Goal: Task Accomplishment & Management: Complete application form

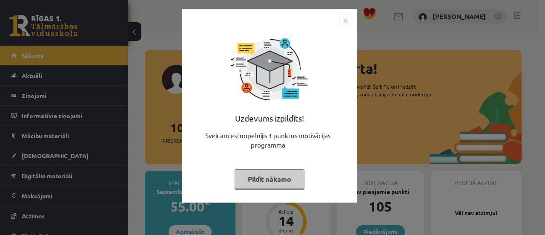
click at [353, 18] on div "Uzdevums izpildīts! Sveicam esi nopelnījis 1 punktus motivācijas programmā Pild…" at bounding box center [269, 105] width 175 height 193
click at [348, 20] on img "Close" at bounding box center [345, 20] width 13 height 13
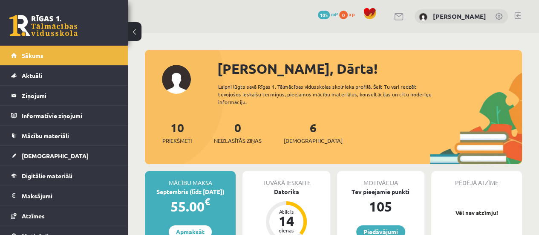
click at [517, 17] on link at bounding box center [517, 15] width 6 height 7
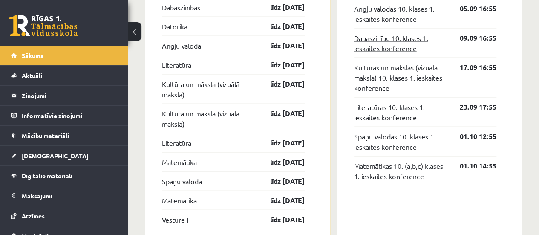
scroll to position [809, 0]
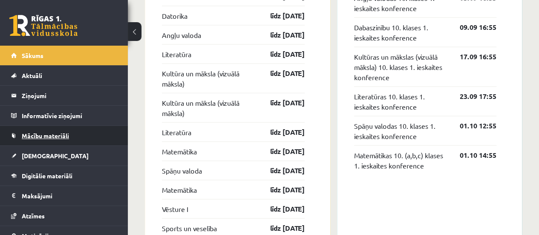
click at [38, 126] on link "Mācību materiāli" at bounding box center [64, 136] width 106 height 20
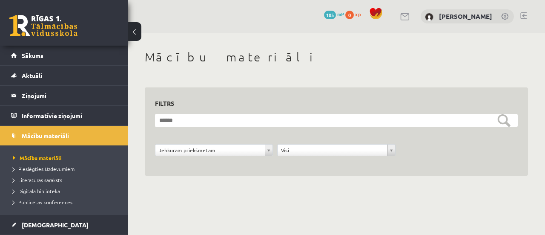
drag, startPoint x: 270, startPoint y: 144, endPoint x: 268, endPoint y: 150, distance: 6.9
click at [270, 144] on form "**********" at bounding box center [336, 140] width 363 height 52
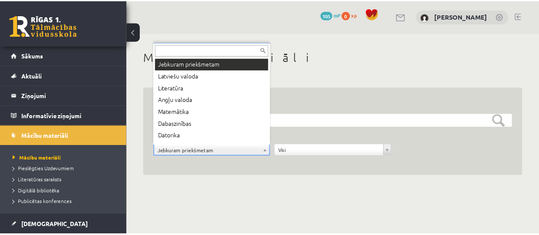
scroll to position [10, 0]
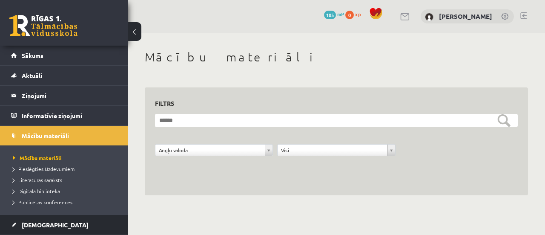
click at [34, 220] on link "[DEMOGRAPHIC_DATA]" at bounding box center [64, 225] width 106 height 20
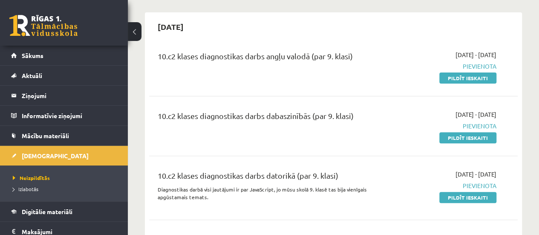
scroll to position [85, 0]
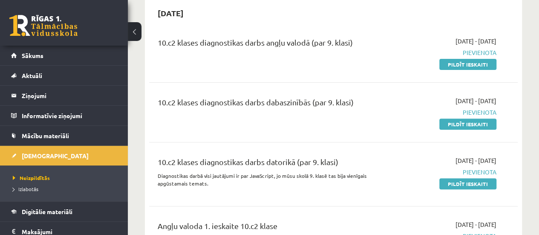
click at [483, 53] on span "Pievienota" at bounding box center [444, 52] width 104 height 9
click at [481, 64] on link "Pildīt ieskaiti" at bounding box center [467, 64] width 57 height 11
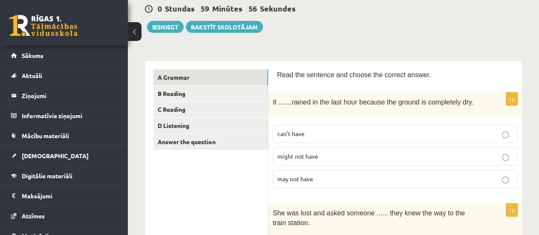
scroll to position [85, 0]
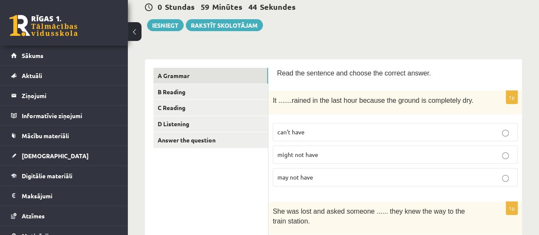
click at [509, 130] on p "can’t have" at bounding box center [395, 131] width 236 height 9
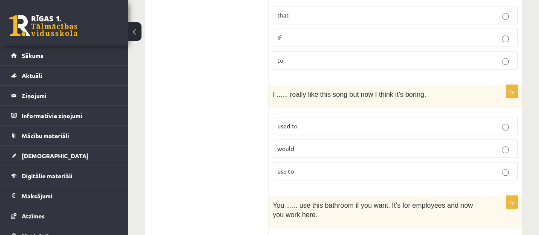
scroll to position [341, 0]
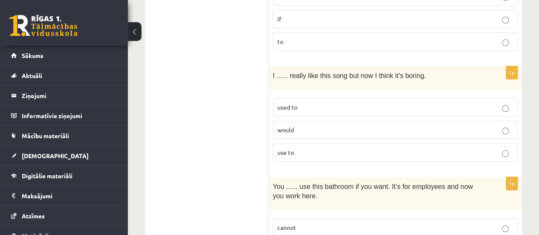
click at [462, 98] on label "used to" at bounding box center [395, 107] width 245 height 18
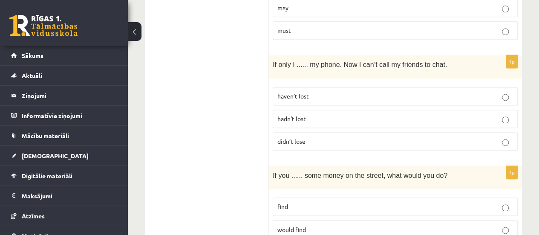
scroll to position [596, 0]
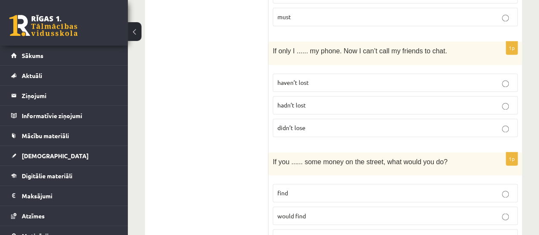
click at [509, 123] on p "didn’t lose" at bounding box center [395, 127] width 236 height 9
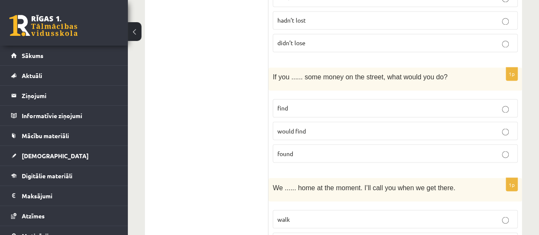
scroll to position [682, 0]
click at [381, 105] on p "find" at bounding box center [395, 107] width 236 height 9
click at [365, 148] on p "found" at bounding box center [395, 152] width 236 height 9
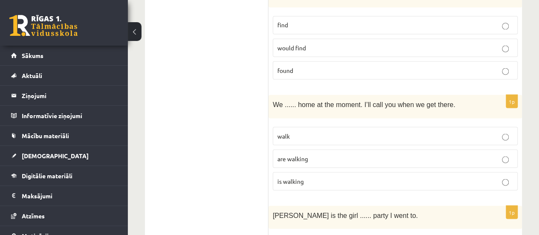
scroll to position [809, 0]
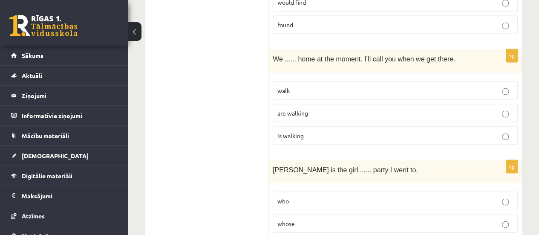
click at [346, 109] on p "are walking" at bounding box center [395, 113] width 236 height 9
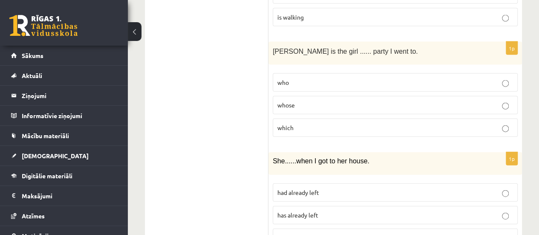
scroll to position [895, 0]
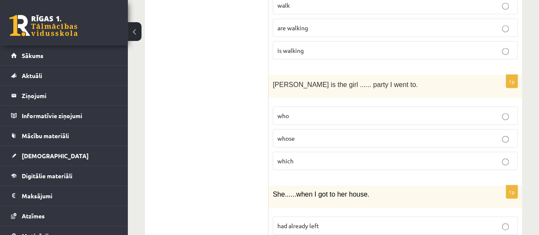
click at [320, 134] on p "whose" at bounding box center [395, 138] width 236 height 9
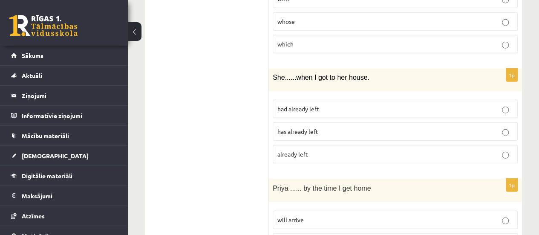
scroll to position [1022, 0]
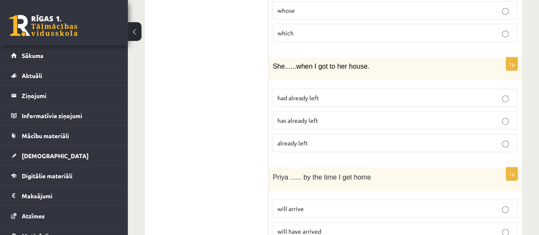
click at [309, 94] on span "had already left" at bounding box center [298, 98] width 42 height 8
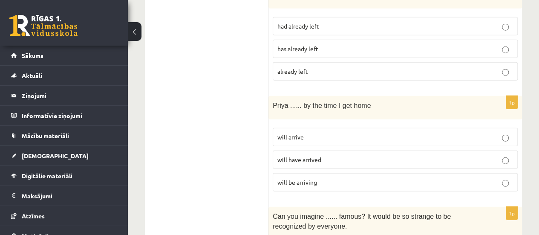
scroll to position [1108, 0]
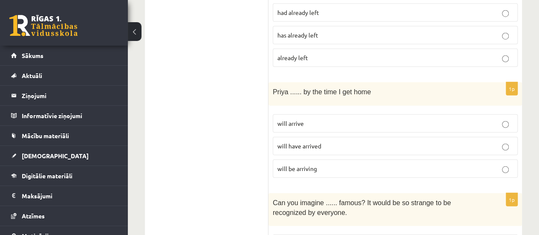
click at [314, 119] on p "will arrive" at bounding box center [395, 123] width 236 height 9
click at [314, 142] on span "will have arrived" at bounding box center [299, 146] width 44 height 8
click at [308, 164] on span "will be arriving" at bounding box center [297, 168] width 40 height 8
click at [318, 119] on p "will arrive" at bounding box center [395, 123] width 236 height 9
click at [320, 142] on span "will have arrived" at bounding box center [299, 146] width 44 height 8
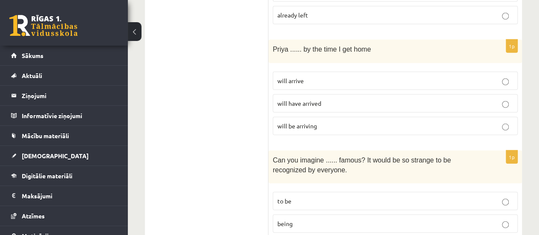
scroll to position [1193, 0]
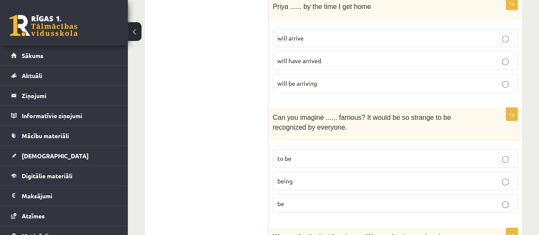
click at [304, 176] on p "being" at bounding box center [395, 180] width 236 height 9
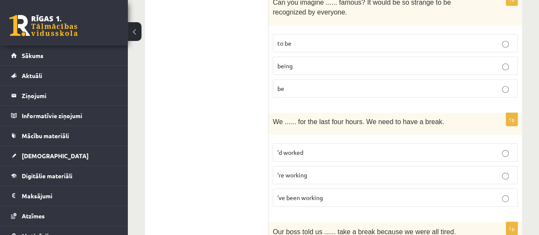
scroll to position [1321, 0]
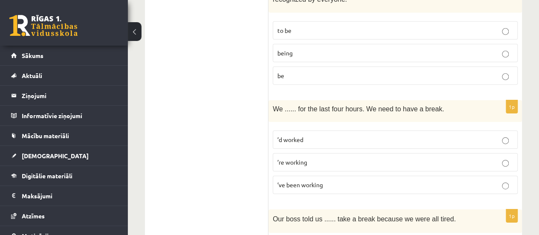
drag, startPoint x: 304, startPoint y: 176, endPoint x: 302, endPoint y: 173, distance: 4.4
click at [303, 180] on p "’ve been working" at bounding box center [395, 184] width 236 height 9
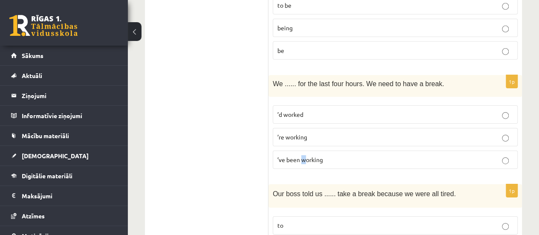
scroll to position [1363, 0]
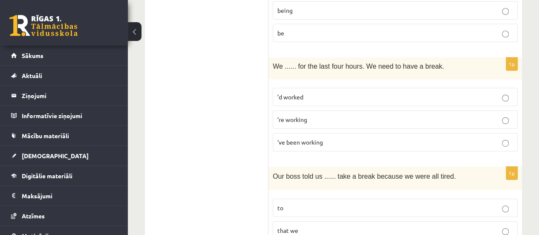
click at [411, 138] on p "’ve been working" at bounding box center [395, 142] width 236 height 9
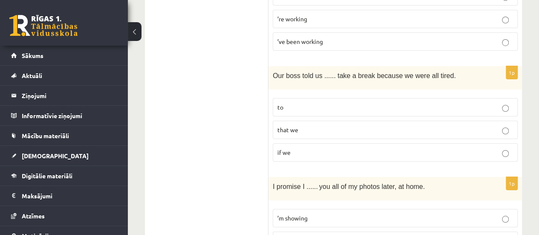
scroll to position [1491, 0]
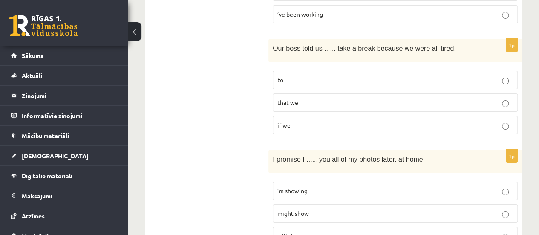
click at [358, 66] on fieldset "to that we if we" at bounding box center [395, 101] width 245 height 70
click at [351, 75] on p "to" at bounding box center [395, 79] width 236 height 9
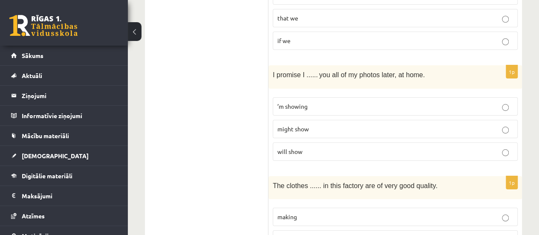
scroll to position [1576, 0]
click at [326, 101] on p "’m showing" at bounding box center [395, 105] width 236 height 9
click at [326, 146] on p "will show" at bounding box center [395, 150] width 236 height 9
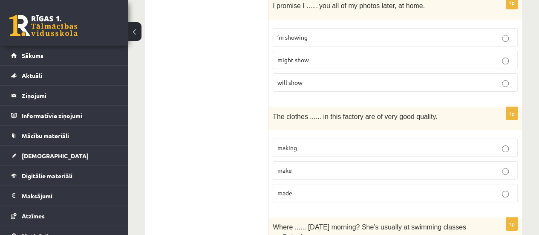
scroll to position [1661, 0]
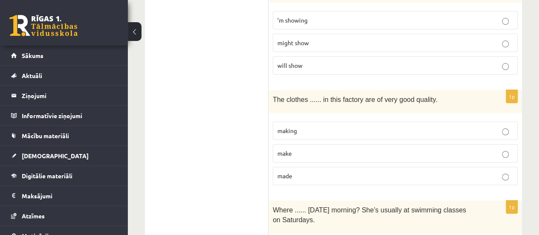
click at [309, 149] on p "make" at bounding box center [395, 153] width 236 height 9
click at [299, 171] on p "made" at bounding box center [395, 175] width 236 height 9
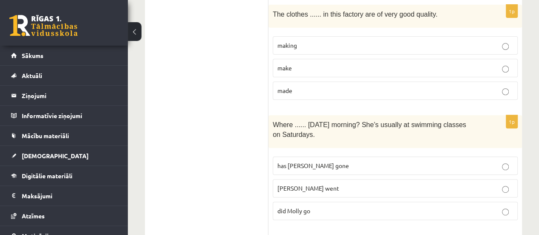
scroll to position [1789, 0]
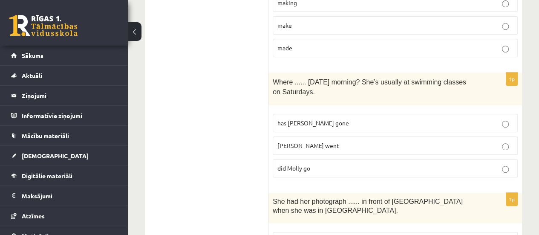
click at [289, 141] on span "Molly went" at bounding box center [308, 145] width 62 height 8
click at [294, 164] on span "did Molly go" at bounding box center [293, 168] width 33 height 8
click at [309, 164] on span "did Molly go" at bounding box center [293, 168] width 33 height 8
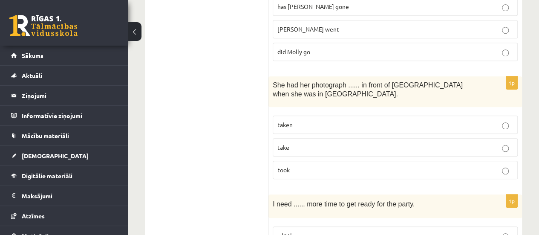
scroll to position [1917, 0]
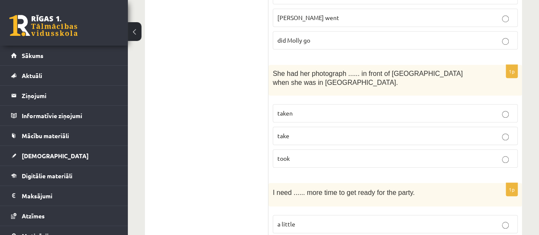
click at [305, 109] on p "taken" at bounding box center [395, 113] width 236 height 9
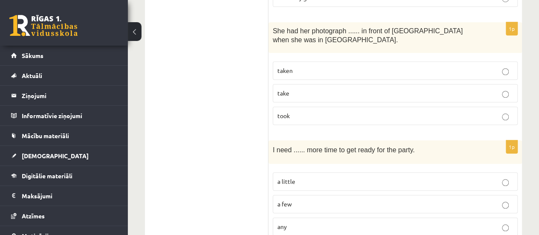
scroll to position [2002, 0]
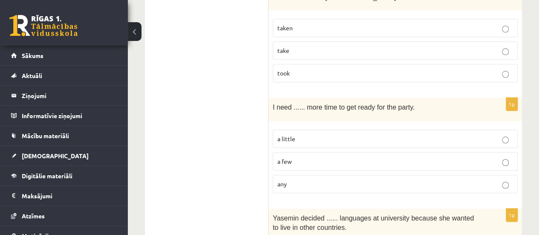
click at [299, 152] on label "a few" at bounding box center [395, 161] width 245 height 18
drag, startPoint x: 284, startPoint y: 166, endPoint x: 280, endPoint y: 146, distance: 20.3
click at [284, 180] on span "any" at bounding box center [281, 184] width 9 height 8
click at [282, 135] on span "a little" at bounding box center [286, 139] width 18 height 8
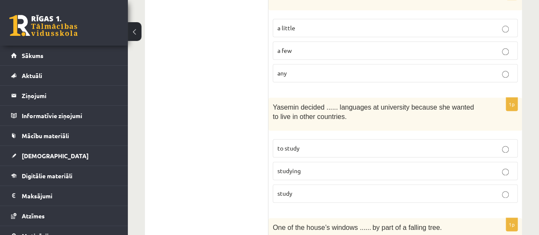
scroll to position [2130, 0]
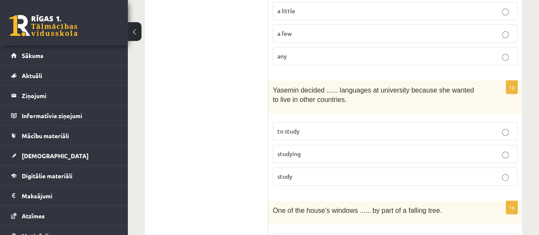
click at [287, 127] on span "to study" at bounding box center [288, 131] width 22 height 8
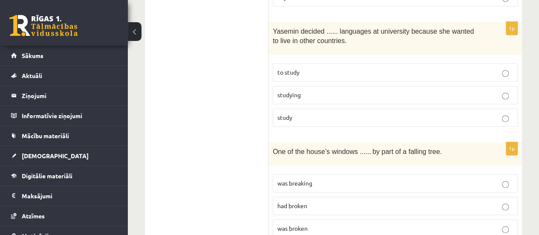
scroll to position [2204, 0]
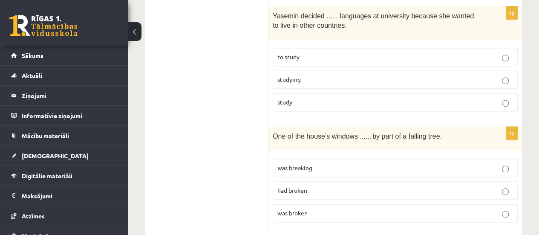
drag, startPoint x: 317, startPoint y: 158, endPoint x: 315, endPoint y: 154, distance: 4.8
click at [315, 155] on fieldset "was breaking had broken was broken" at bounding box center [395, 189] width 245 height 70
click at [315, 158] on label "was breaking" at bounding box center [395, 167] width 245 height 18
click at [300, 186] on span "had broken" at bounding box center [292, 190] width 30 height 8
click at [299, 204] on label "was broken" at bounding box center [395, 213] width 245 height 18
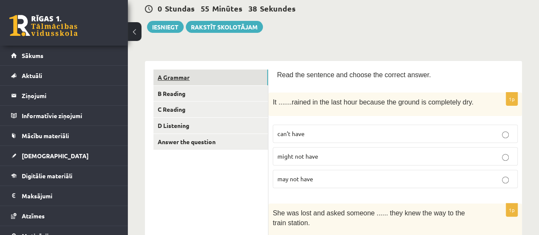
scroll to position [85, 0]
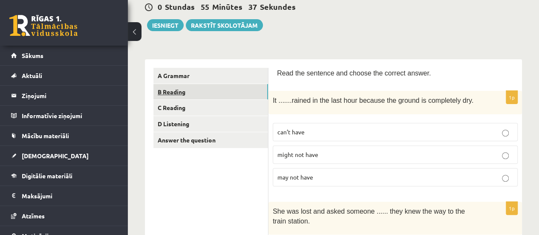
click at [241, 88] on link "B Reading" at bounding box center [210, 92] width 115 height 16
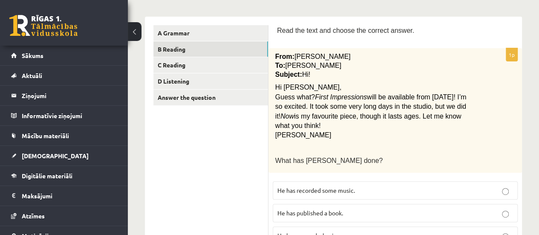
scroll to position [170, 0]
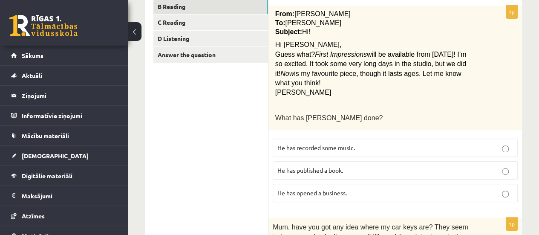
click at [380, 143] on p "He has recorded some music." at bounding box center [395, 147] width 236 height 9
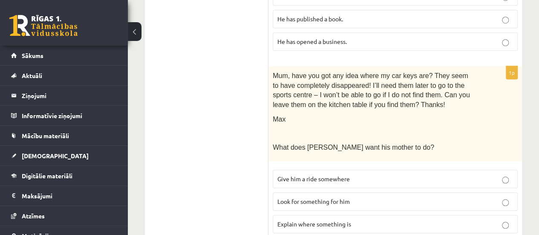
scroll to position [341, 0]
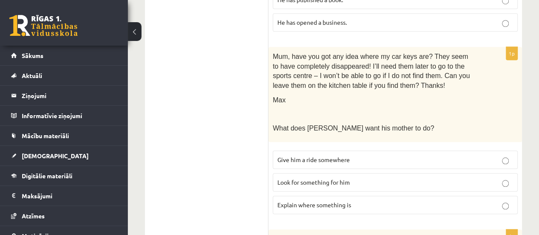
click at [350, 178] on span "Look for something for him" at bounding box center [313, 182] width 72 height 8
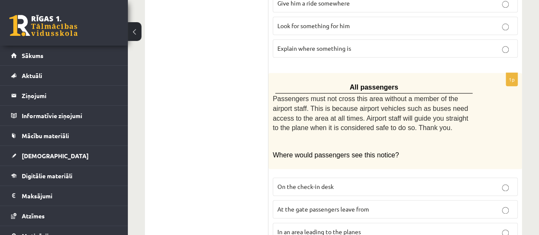
scroll to position [511, 0]
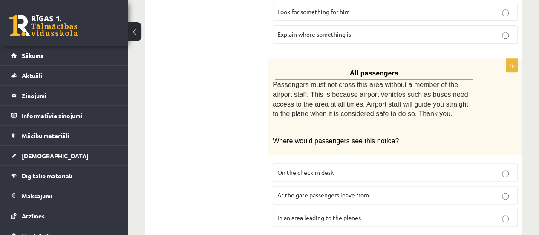
click at [306, 191] on span "At the gate passengers leave from" at bounding box center [323, 195] width 92 height 8
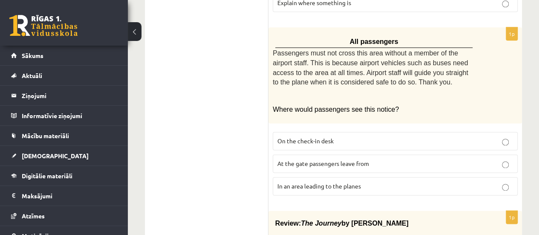
scroll to position [554, 0]
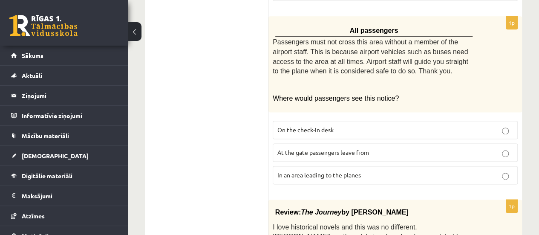
click at [304, 171] on span "In an area leading to the planes" at bounding box center [318, 175] width 83 height 8
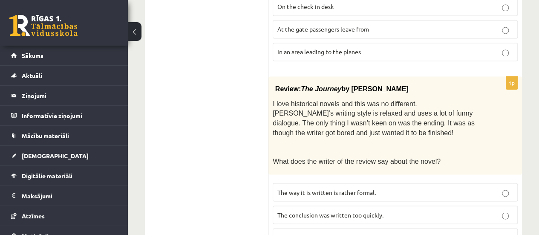
scroll to position [682, 0]
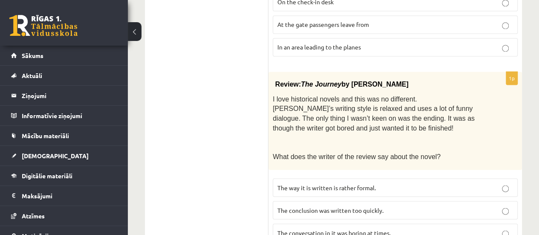
click at [338, 183] on span "The way it is written is rather formal." at bounding box center [326, 187] width 98 height 8
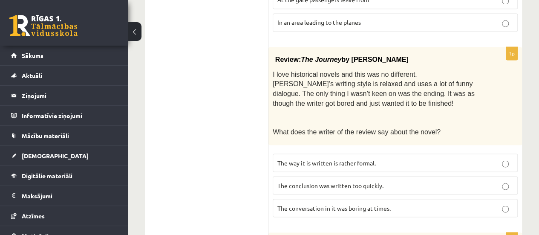
scroll to position [724, 0]
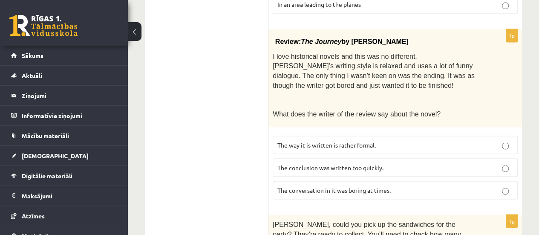
click at [329, 186] on span "The conversation in it was boring at times." at bounding box center [333, 190] width 113 height 8
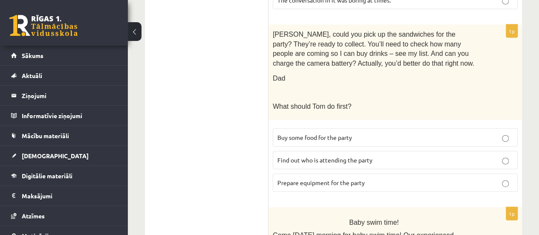
scroll to position [895, 0]
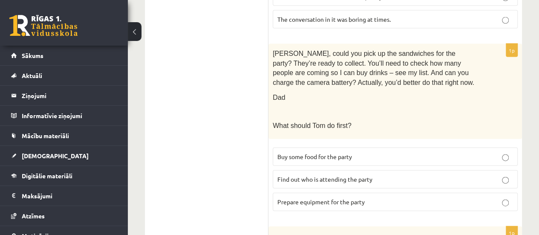
click at [331, 198] on span "Prepare equipment for the party" at bounding box center [320, 202] width 87 height 8
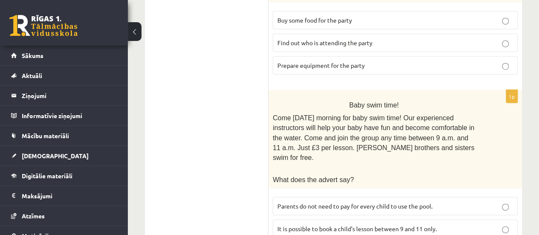
scroll to position [1057, 0]
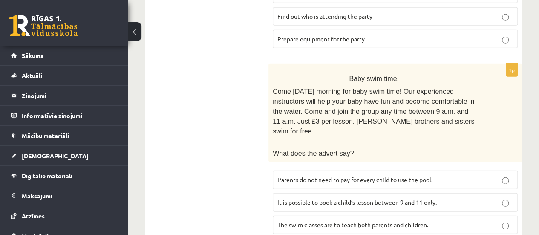
click at [325, 198] on span "It is possible to book a child’s lesson between 9 and 11 only." at bounding box center [356, 202] width 159 height 8
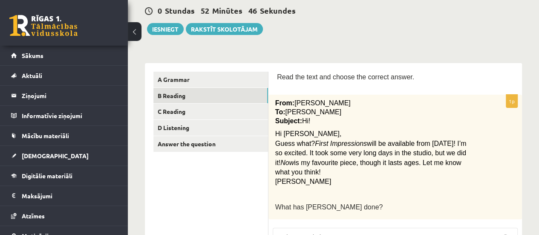
scroll to position [85, 0]
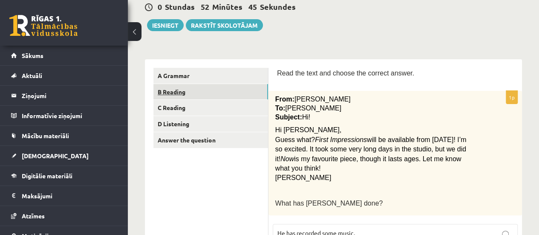
click at [233, 98] on link "B Reading" at bounding box center [210, 92] width 115 height 16
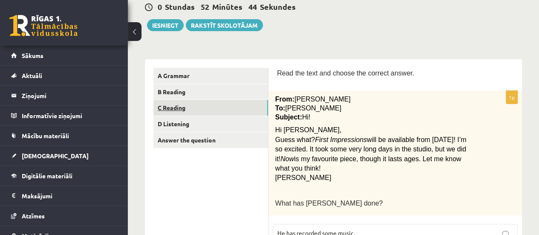
click at [234, 106] on link "C Reading" at bounding box center [210, 108] width 115 height 16
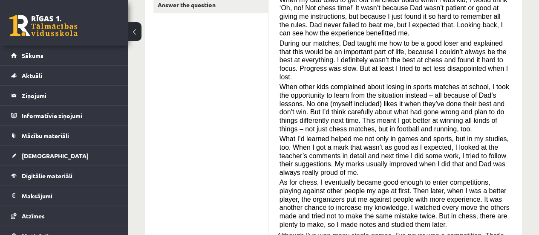
scroll to position [170, 0]
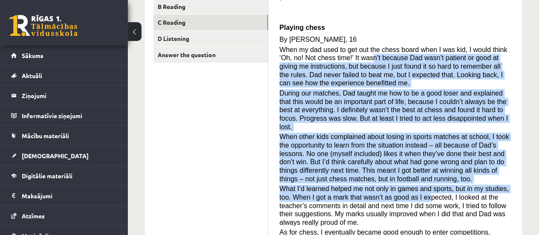
drag, startPoint x: 352, startPoint y: 47, endPoint x: 406, endPoint y: 175, distance: 138.8
click at [406, 175] on div "Read the article about chess and choose the correct answer for each question. P…" at bounding box center [395, 153] width 236 height 341
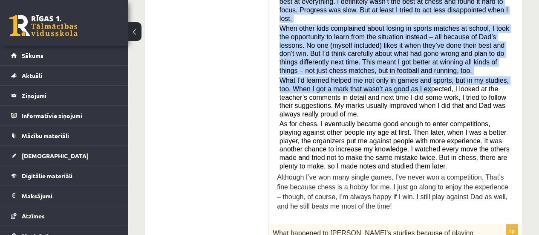
scroll to position [298, 0]
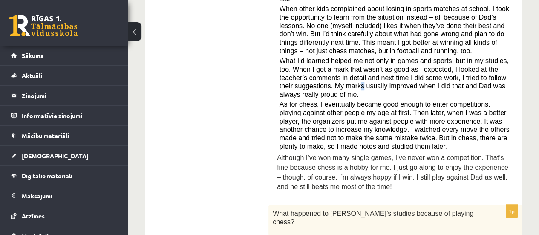
click at [341, 68] on span "What I’d learned helped me not only in games and sports, but in my studies, too…" at bounding box center [393, 77] width 229 height 41
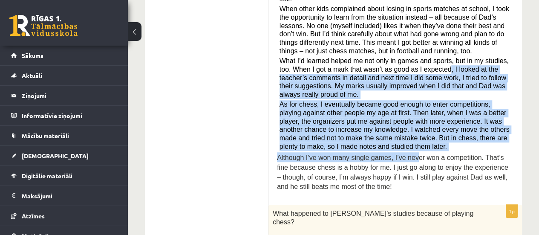
drag, startPoint x: 423, startPoint y: 52, endPoint x: 375, endPoint y: 120, distance: 83.4
click at [401, 134] on div "Read the article about chess and choose the correct answer for each question. P…" at bounding box center [395, 25] width 236 height 341
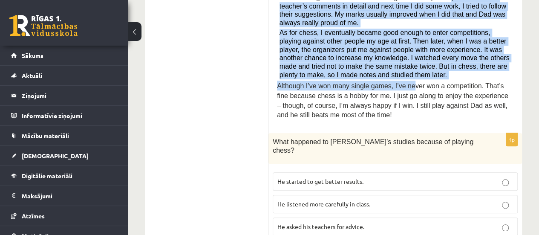
scroll to position [383, 0]
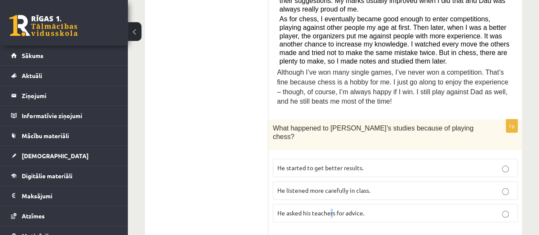
click at [332, 209] on span "He asked his teachers for advice." at bounding box center [320, 213] width 87 height 8
click at [298, 158] on label "He started to get better results." at bounding box center [395, 167] width 245 height 18
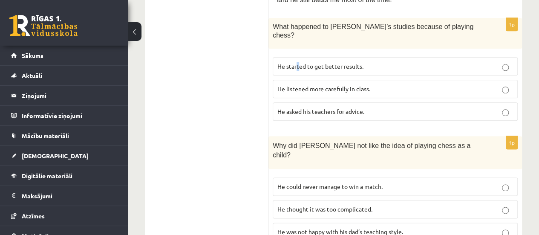
scroll to position [511, 0]
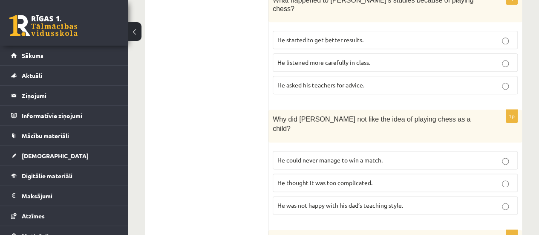
click at [508, 178] on p "He thought it was too complicated." at bounding box center [395, 182] width 236 height 9
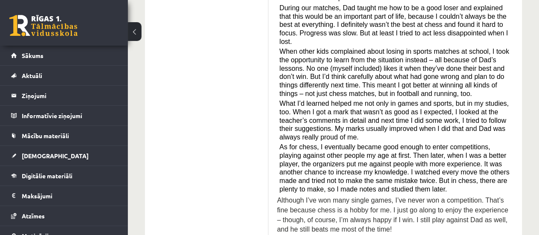
scroll to position [341, 0]
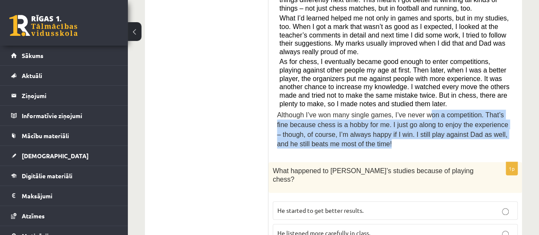
drag, startPoint x: 420, startPoint y: 97, endPoint x: 479, endPoint y: 128, distance: 66.3
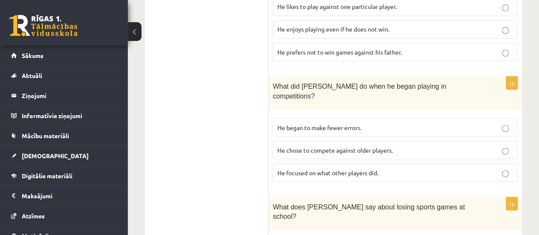
scroll to position [639, 0]
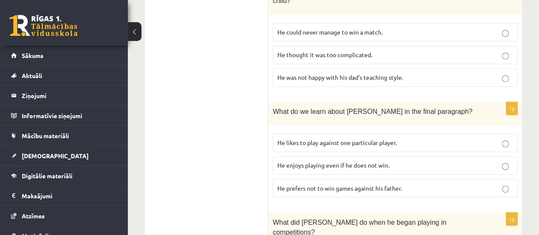
click at [354, 161] on span "He enjoys playing even if he does not win." at bounding box center [333, 165] width 112 height 8
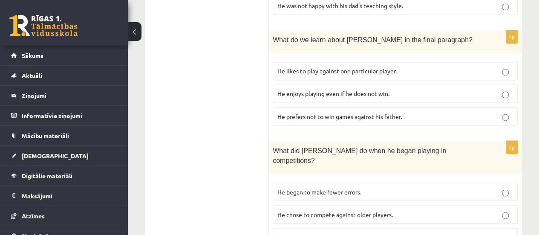
scroll to position [724, 0]
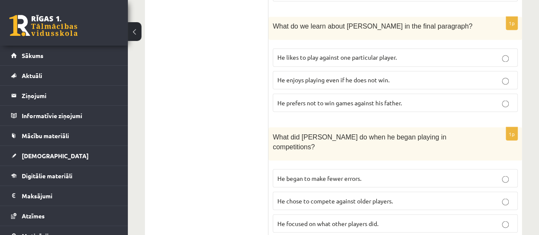
click at [341, 174] on span "He began to make fewer errors." at bounding box center [319, 178] width 84 height 8
click at [340, 219] on span "He focused on what other players did." at bounding box center [327, 223] width 101 height 8
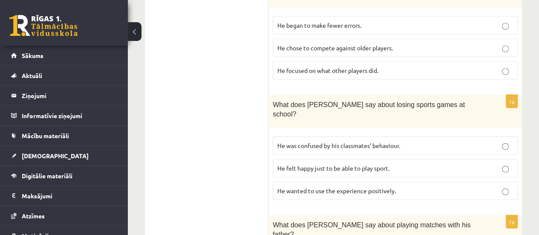
scroll to position [895, 0]
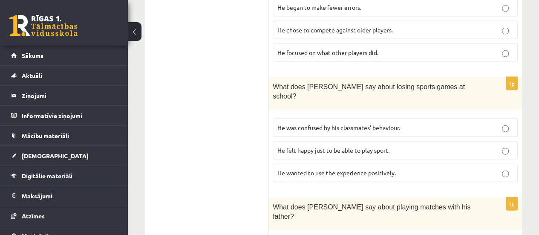
click at [345, 169] on span "He wanted to use the experience positively." at bounding box center [336, 173] width 118 height 8
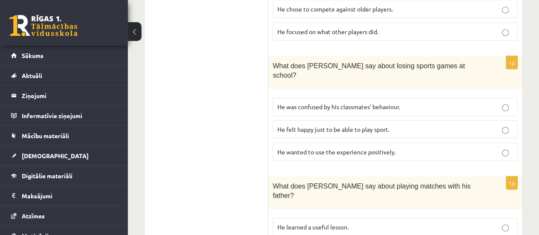
scroll to position [922, 0]
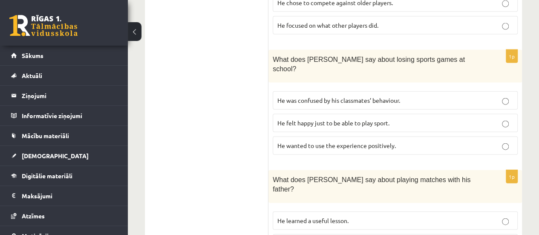
click at [365, 211] on label "He learned a useful lesson." at bounding box center [395, 220] width 245 height 18
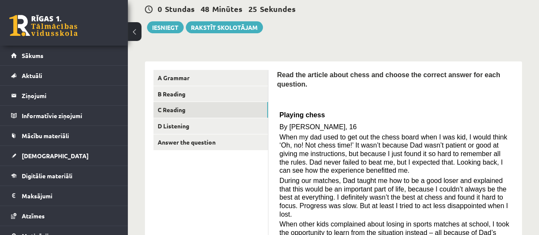
scroll to position [70, 0]
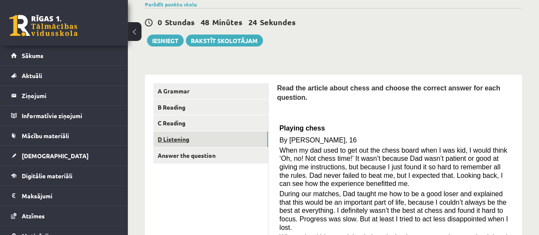
click at [175, 142] on link "D Listening" at bounding box center [210, 139] width 115 height 16
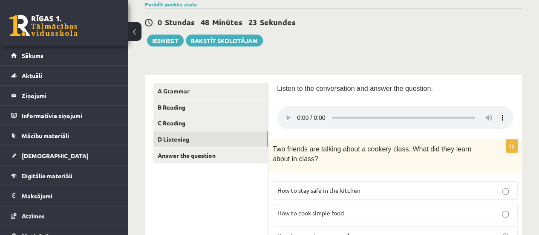
scroll to position [155, 0]
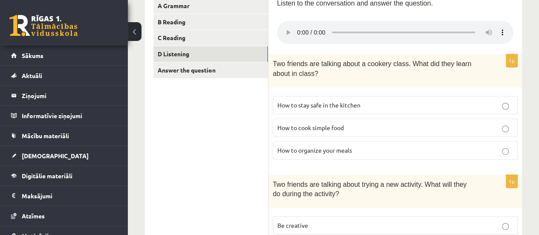
click at [372, 102] on p "How to stay safe in the kitchen" at bounding box center [395, 105] width 236 height 9
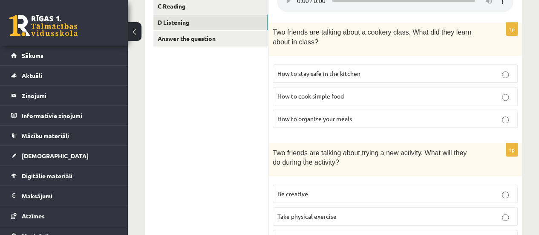
scroll to position [198, 0]
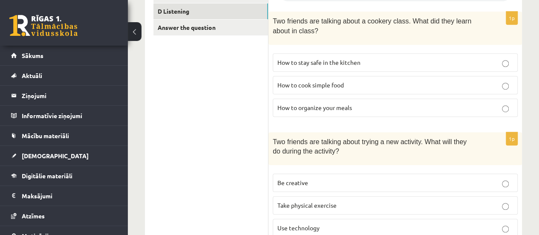
click at [343, 179] on p "Be creative" at bounding box center [395, 182] width 236 height 9
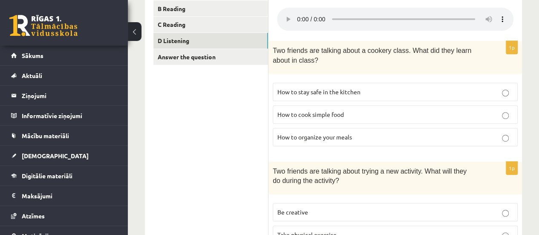
scroll to position [155, 0]
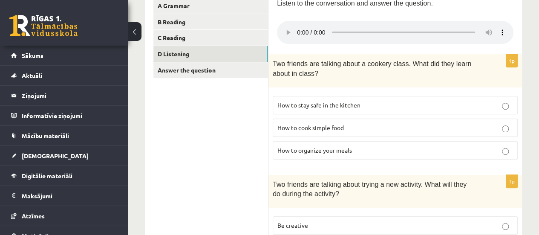
click at [369, 123] on p "How to cook simple food" at bounding box center [395, 127] width 236 height 9
click at [363, 98] on label "How to stay safe in the kitchen" at bounding box center [395, 105] width 245 height 18
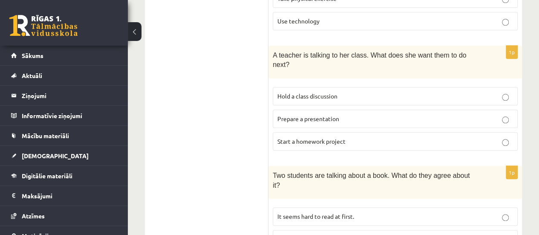
scroll to position [411, 0]
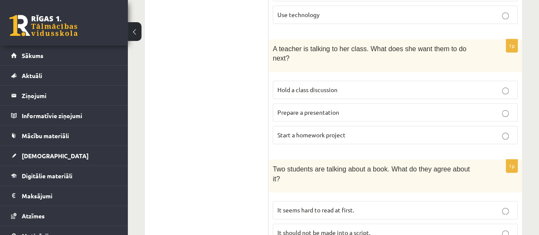
click at [326, 86] on span "Hold a class discussion" at bounding box center [307, 90] width 60 height 8
click at [318, 108] on span "Prepare a presentation" at bounding box center [308, 112] width 62 height 8
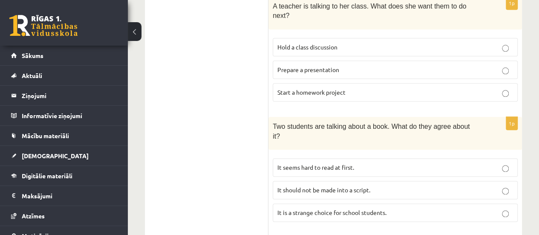
click at [317, 88] on span "Start a homework project" at bounding box center [311, 92] width 68 height 8
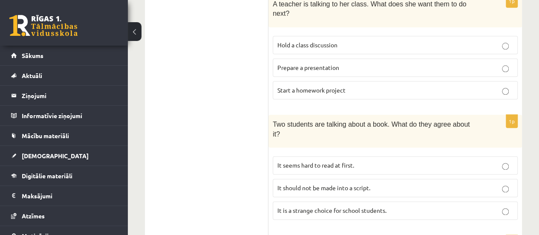
scroll to position [413, 0]
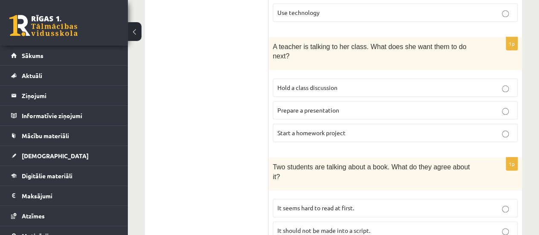
click at [378, 83] on p "Hold a class discussion" at bounding box center [395, 87] width 236 height 9
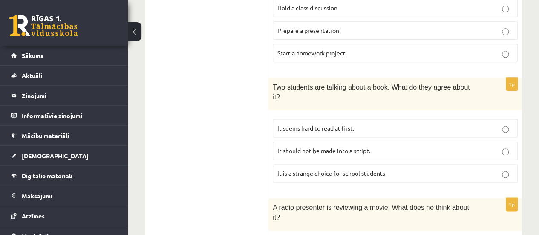
scroll to position [498, 0]
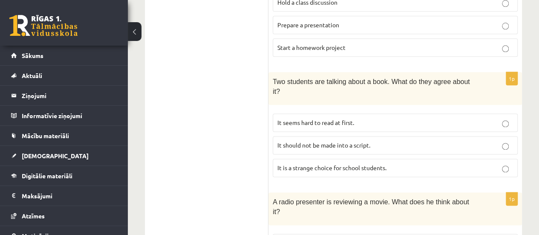
click at [397, 118] on p "It seems hard to read at first." at bounding box center [395, 122] width 236 height 9
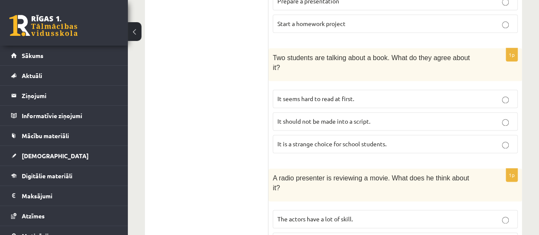
scroll to position [541, 0]
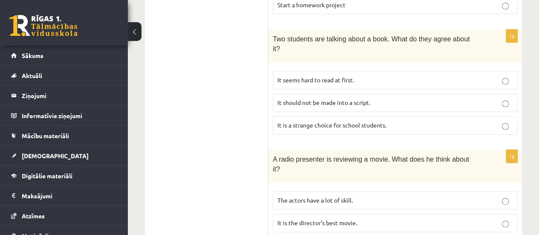
click at [365, 218] on p "It is the director’s best movie." at bounding box center [395, 222] width 236 height 9
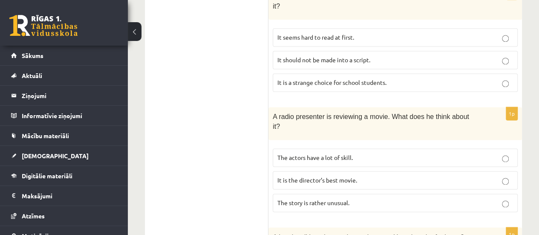
click at [343, 199] on span "The story is rather unusual." at bounding box center [313, 203] width 72 height 8
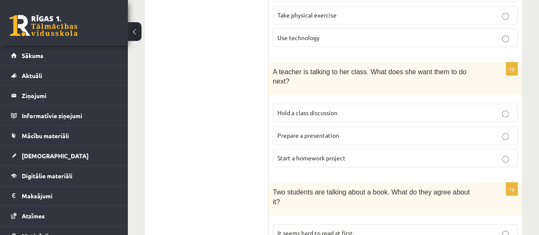
scroll to position [370, 0]
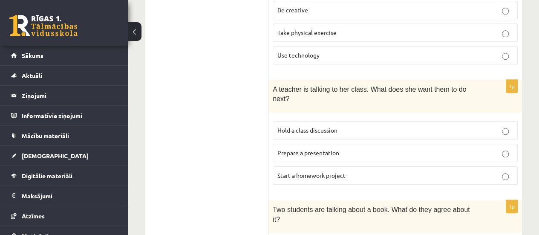
drag, startPoint x: 346, startPoint y: 167, endPoint x: 345, endPoint y: 162, distance: 5.2
click at [345, 171] on p "Start a homework project" at bounding box center [395, 175] width 236 height 9
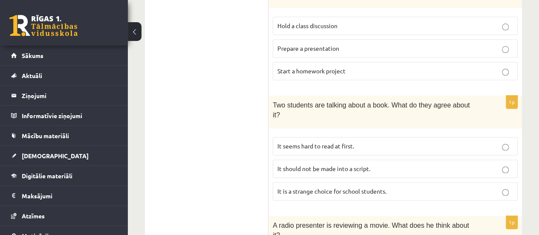
scroll to position [455, 0]
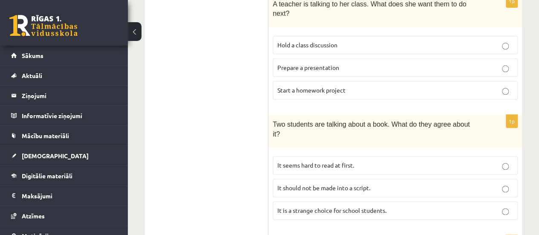
click at [334, 41] on span "Hold a class discussion" at bounding box center [307, 45] width 60 height 8
click at [403, 63] on p "Prepare a presentation" at bounding box center [395, 67] width 236 height 9
click at [345, 86] on span "Start a homework project" at bounding box center [311, 90] width 68 height 8
click at [355, 40] on p "Hold a class discussion" at bounding box center [395, 44] width 236 height 9
click at [342, 86] on span "Start a homework project" at bounding box center [311, 90] width 68 height 8
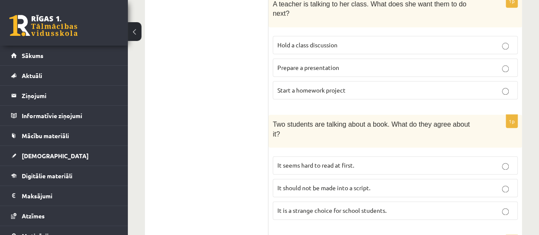
click at [340, 63] on p "Prepare a presentation" at bounding box center [395, 67] width 236 height 9
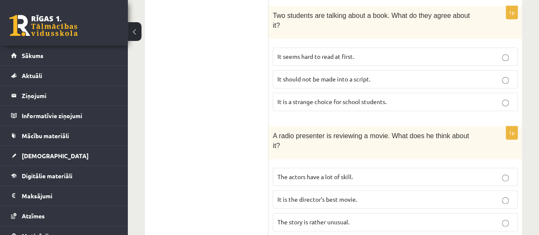
scroll to position [668, 0]
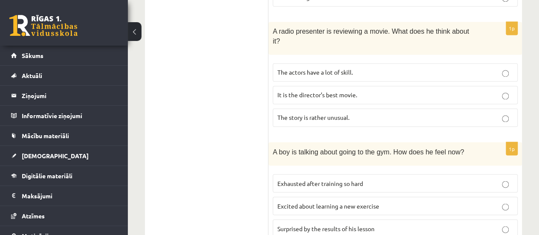
click at [332, 202] on span "Excited about learning a new exercise" at bounding box center [328, 206] width 102 height 8
click at [347, 224] on span "Surprised by the results of his lesson" at bounding box center [325, 228] width 97 height 8
click at [464, 196] on label "Excited about learning a new exercise" at bounding box center [395, 205] width 245 height 18
click at [438, 179] on p "Exhausted after training so hard" at bounding box center [395, 183] width 236 height 9
click at [431, 170] on fieldset "Exhausted after training so hard Excited about learning a new exercise Surprise…" at bounding box center [395, 205] width 245 height 70
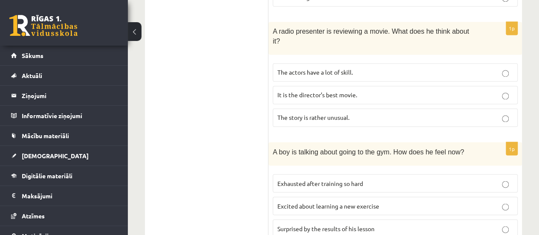
click at [434, 196] on label "Excited about learning a new exercise" at bounding box center [395, 205] width 245 height 18
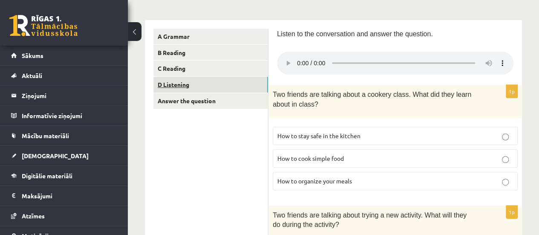
scroll to position [128, 0]
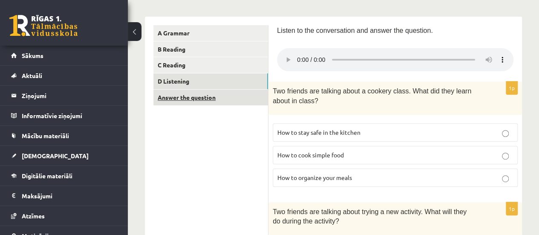
click at [186, 100] on link "Answer the question" at bounding box center [210, 97] width 115 height 16
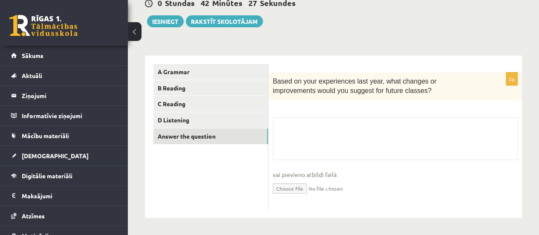
scroll to position [89, 0]
click at [221, 129] on link "Answer the question" at bounding box center [210, 137] width 115 height 16
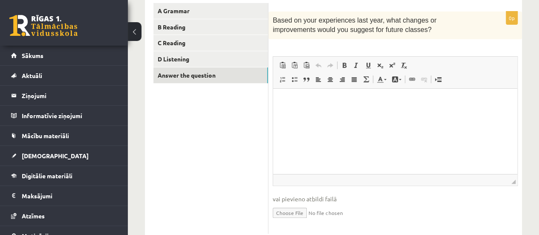
scroll to position [131, 0]
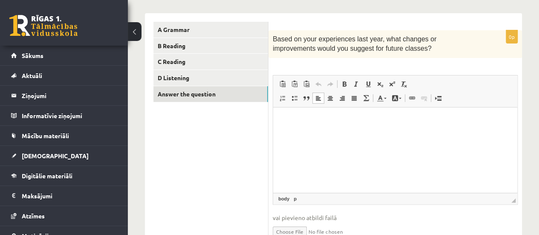
click at [290, 122] on p "Bagātinātā teksta redaktors, wiswyg-editor-user-answer-47363701303420" at bounding box center [395, 119] width 227 height 9
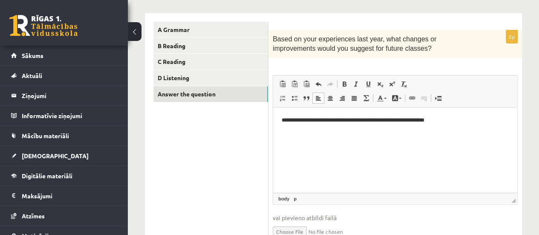
click at [417, 117] on p "**********" at bounding box center [395, 119] width 227 height 9
click at [464, 118] on p "**********" at bounding box center [395, 119] width 227 height 9
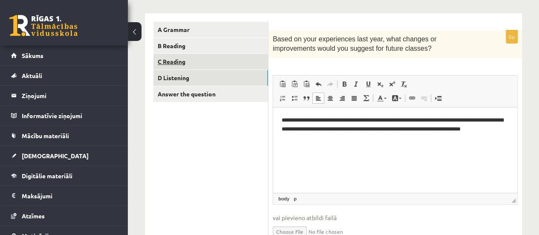
click at [190, 57] on link "C Reading" at bounding box center [210, 62] width 115 height 16
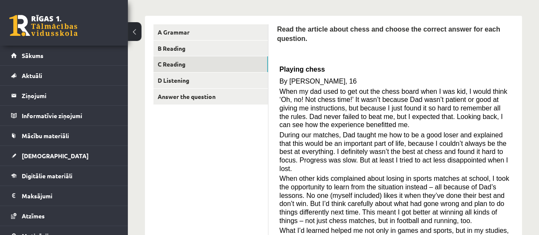
scroll to position [89, 0]
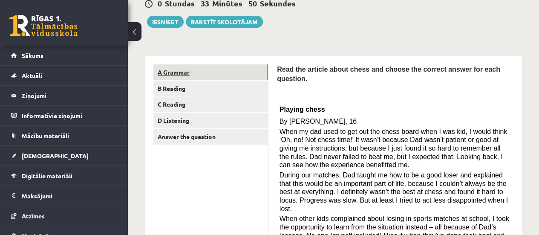
click at [222, 73] on link "A Grammar" at bounding box center [210, 72] width 115 height 16
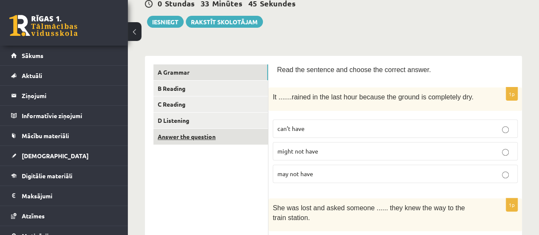
click at [199, 132] on link "Answer the question" at bounding box center [210, 137] width 115 height 16
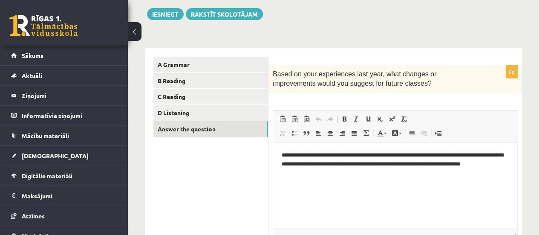
scroll to position [46, 0]
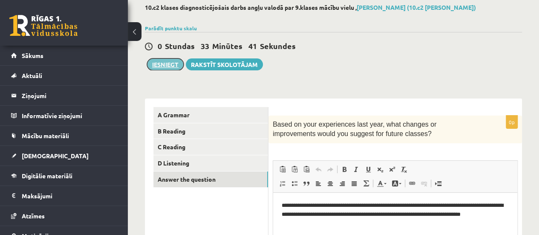
click at [165, 62] on button "Iesniegt" at bounding box center [165, 64] width 37 height 12
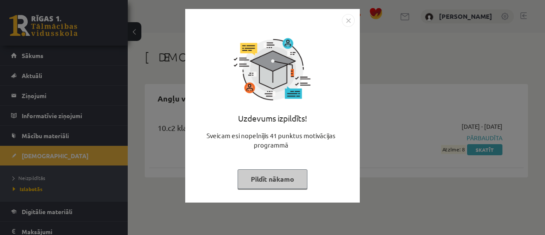
click at [297, 178] on button "Pildīt nākamo" at bounding box center [273, 179] width 70 height 20
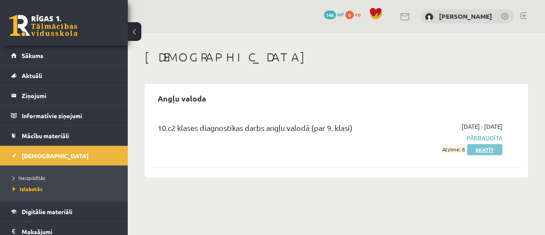
click at [487, 146] on link "Skatīt" at bounding box center [484, 149] width 35 height 11
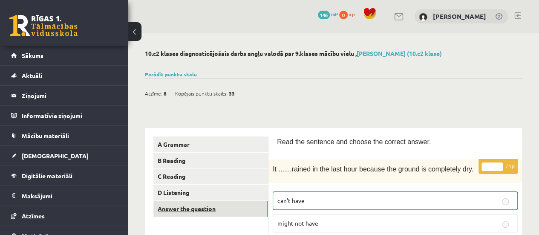
click at [220, 204] on link "Answer the question" at bounding box center [210, 209] width 115 height 16
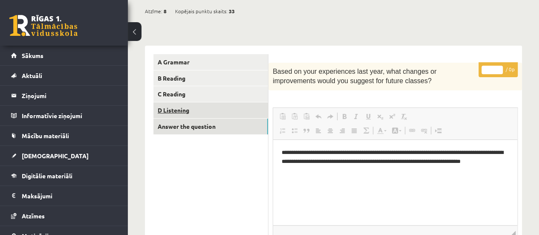
scroll to position [43, 0]
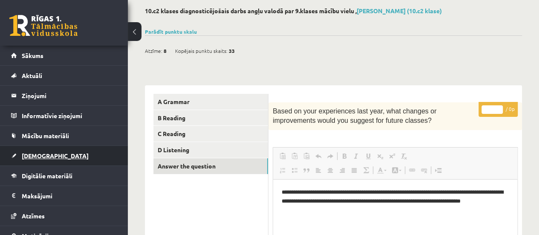
click at [42, 154] on span "[DEMOGRAPHIC_DATA]" at bounding box center [55, 156] width 67 height 8
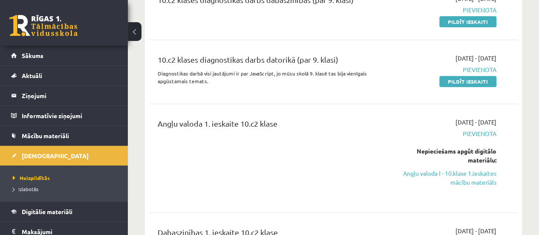
scroll to position [85, 0]
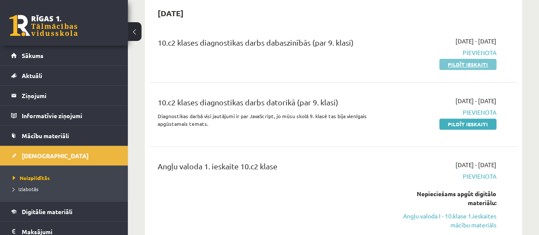
click at [441, 64] on link "Pildīt ieskaiti" at bounding box center [467, 64] width 57 height 11
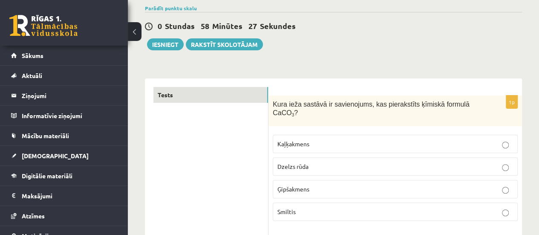
scroll to position [85, 0]
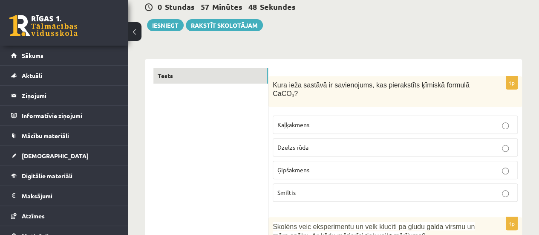
click at [311, 120] on p "Kaļķakmens" at bounding box center [395, 124] width 236 height 9
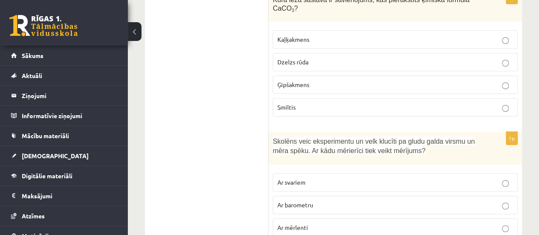
scroll to position [213, 0]
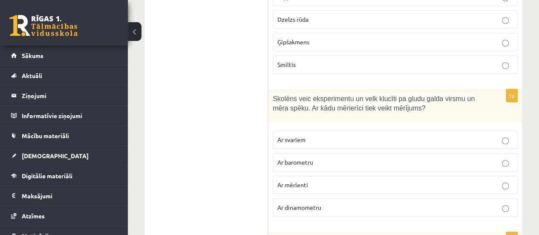
click at [347, 203] on p "Ar dinamometru" at bounding box center [395, 207] width 236 height 9
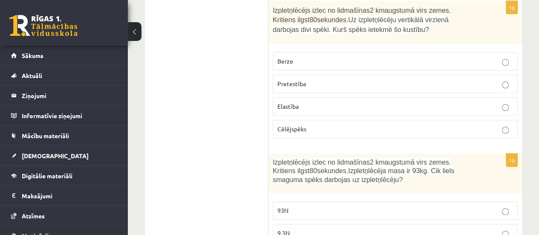
scroll to position [383, 0]
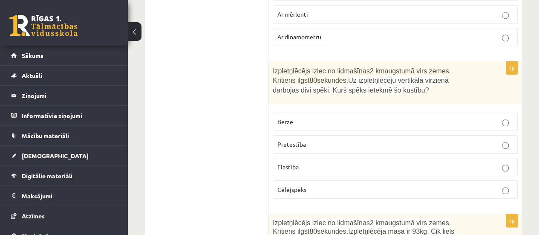
click at [338, 117] on p "Berze" at bounding box center [395, 121] width 236 height 9
click at [360, 140] on p "Pretestība" at bounding box center [395, 144] width 236 height 9
click at [377, 117] on p "Berze" at bounding box center [395, 121] width 236 height 9
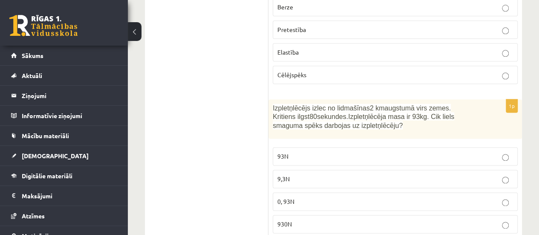
scroll to position [511, 0]
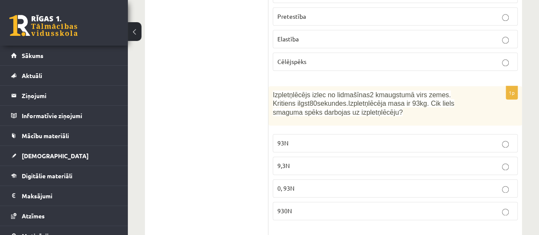
drag, startPoint x: 271, startPoint y: 82, endPoint x: 345, endPoint y: 103, distance: 76.6
click at [345, 103] on div "Izpletņlēcējs izlec no lidmašīnas 2 km augstumā virs zemes. Kritiens ilgst 80 s…" at bounding box center [394, 105] width 253 height 39
copy span "Izpletņlēcējs izlec no lidmašīnas 2 km augstumā virs zemes. Kritiens ilgst 80 s…"
drag, startPoint x: 340, startPoint y: 195, endPoint x: 336, endPoint y: 190, distance: 6.6
click at [339, 206] on p "930N" at bounding box center [395, 210] width 236 height 9
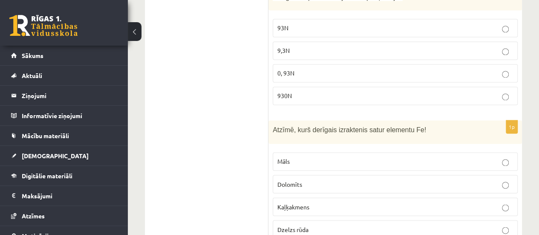
scroll to position [639, 0]
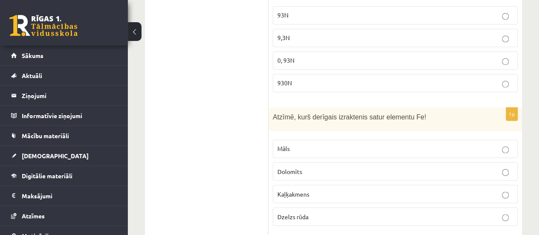
drag, startPoint x: 431, startPoint y: 105, endPoint x: 268, endPoint y: 102, distance: 162.8
copy div "1p Kura ieža sastāvā ir savienojums, kas pierakstīts ķīmiskā formulā CaCO 3 ? K…"
click at [396, 139] on label "Māls" at bounding box center [395, 148] width 245 height 18
click at [311, 212] on p "Dzelzs rūda" at bounding box center [395, 216] width 236 height 9
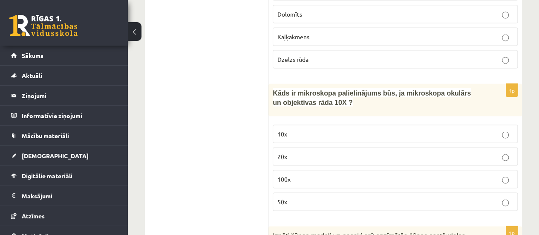
scroll to position [809, 0]
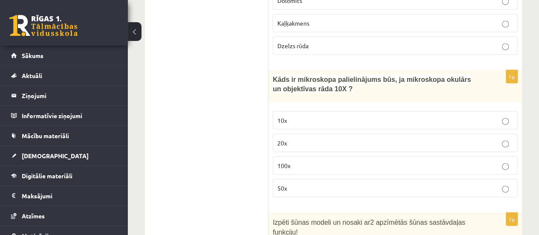
drag, startPoint x: 268, startPoint y: 58, endPoint x: 344, endPoint y: 75, distance: 78.1
copy div "1p Kura ieža sastāvā ir savienojums, kas pierakstīts ķīmiskā formulā CaCO 3 ? K…"
click at [306, 161] on p "100x" at bounding box center [395, 165] width 236 height 9
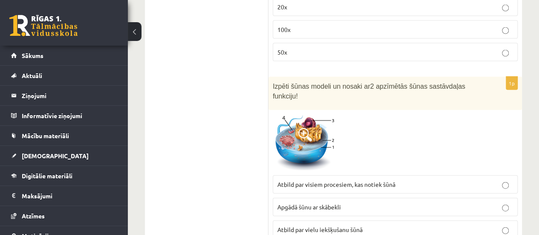
scroll to position [980, 0]
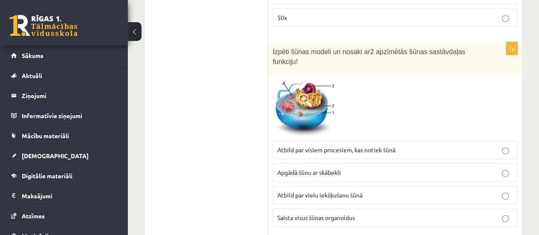
click at [341, 168] on span "Apgādā šūnu ar skābekli" at bounding box center [308, 172] width 63 height 8
click at [308, 213] on span "Saista visus šūnas organoīdus" at bounding box center [316, 217] width 78 height 8
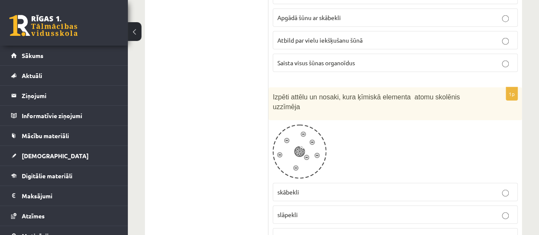
scroll to position [1150, 0]
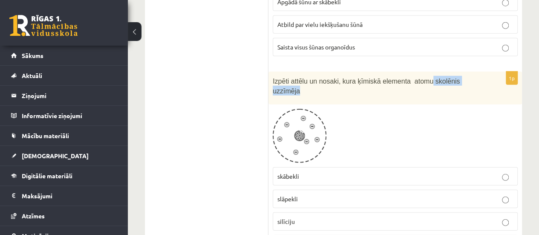
drag, startPoint x: 483, startPoint y: 52, endPoint x: 402, endPoint y: 47, distance: 81.1
click at [413, 72] on div "Izpēti attēlu un nosaki, kura ķīmiskā elementa atomu skolēnis uzzīmēja" at bounding box center [394, 88] width 253 height 33
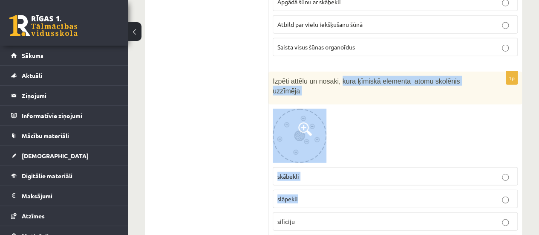
drag, startPoint x: 336, startPoint y: 54, endPoint x: 255, endPoint y: 66, distance: 82.2
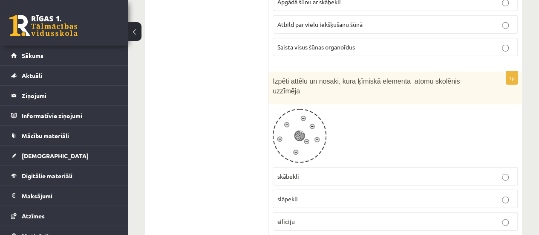
click at [328, 109] on div at bounding box center [395, 136] width 245 height 54
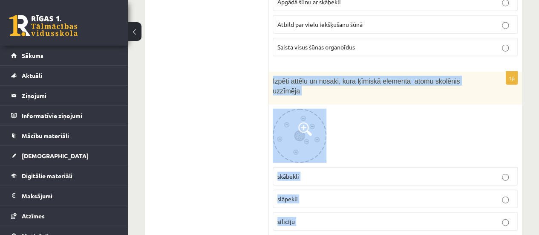
drag, startPoint x: 271, startPoint y: 54, endPoint x: 352, endPoint y: 190, distance: 158.4
click at [356, 195] on div "1p Izpēti attēlu un nosaki, kura ķīmiskā elementa atomu skolēnis uzzīmēja skābe…" at bounding box center [394, 166] width 253 height 188
copy div "Izpēti attēlu un nosaki, kura ķīmiskā elementa atomu skolēnis uzzīmēja skābekli…"
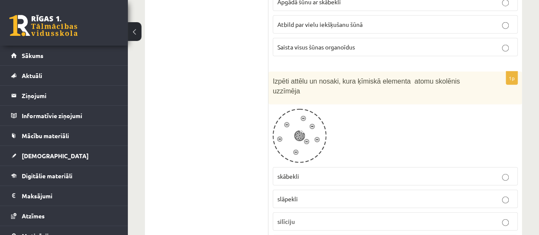
click at [317, 194] on p "slāpekli" at bounding box center [395, 198] width 236 height 9
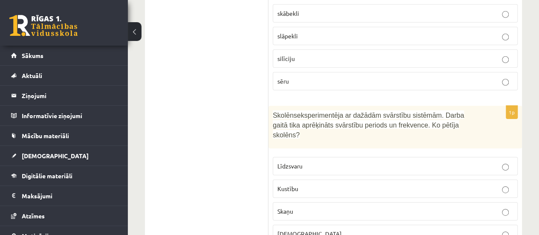
scroll to position [1321, 0]
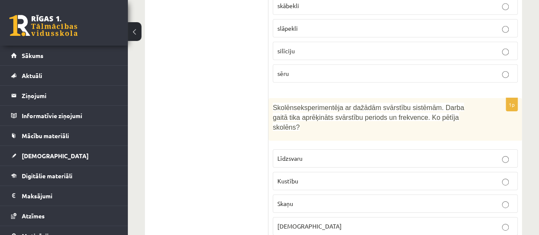
drag, startPoint x: 273, startPoint y: 66, endPoint x: 452, endPoint y: 85, distance: 179.9
click at [455, 98] on div "Skolēns eksperimentēja ar dažādām svārstību sistēmām. Darba gaitā tika aprēķinā…" at bounding box center [394, 119] width 253 height 43
copy p "Skolēns eksperimentēja ar dažādām svārstību sistēmām. Darba gaitā tika aprēķinā…"
click at [297, 154] on span "Līdzsvaru" at bounding box center [289, 158] width 25 height 8
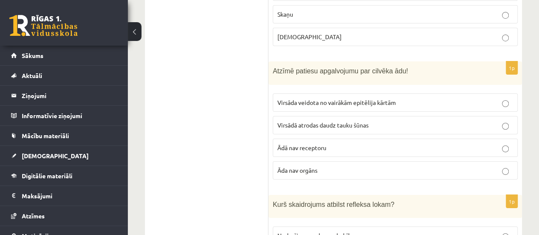
scroll to position [1491, 0]
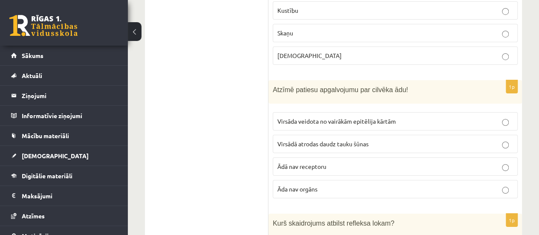
click at [361, 117] on span "Virsāda veidota no vairākām epitēlija kārtām" at bounding box center [336, 121] width 118 height 8
click at [368, 140] on span "Virsādā atrodas daudz tauku šūnas" at bounding box center [322, 144] width 91 height 8
click at [377, 162] on p "Ādā nav receptoru" at bounding box center [395, 166] width 236 height 9
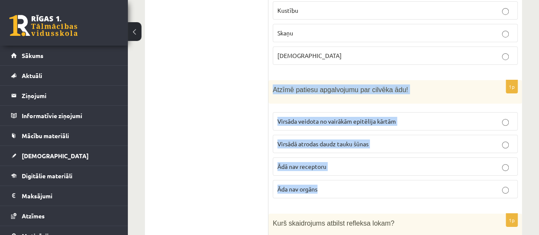
drag, startPoint x: 273, startPoint y: 39, endPoint x: 338, endPoint y: 141, distance: 120.9
click at [339, 144] on div "1p Atzīmē patiesu apgalvojumu par cilvēka ādu! Virsāda veidota no vairākām epit…" at bounding box center [394, 142] width 253 height 125
copy div "Atzīmē patiesu apgalvojumu par cilvēka ādu! Virsāda veidota no vairākām epitēli…"
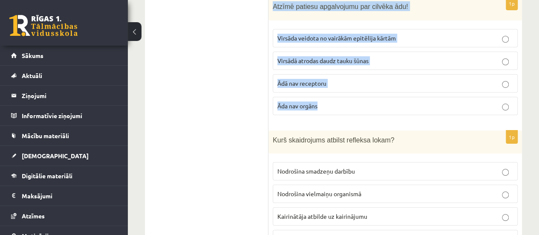
scroll to position [1576, 0]
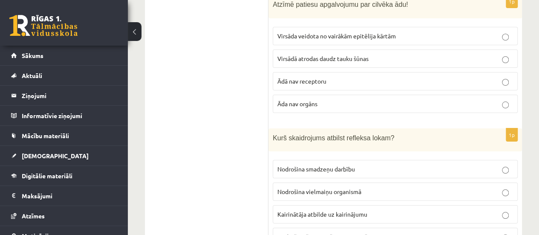
click at [311, 134] on span "Kurš skaidrojums atbilst refleksa lokam?" at bounding box center [333, 137] width 121 height 7
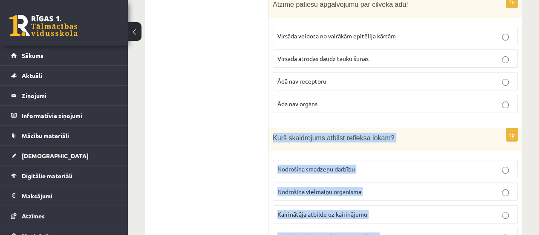
drag, startPoint x: 273, startPoint y: 87, endPoint x: 385, endPoint y: 172, distance: 140.8
click at [394, 183] on div "1p Kurš skaidrojums atbilst refleksa lokam? Nodrošina smadzeņu darbību Nodrošin…" at bounding box center [394, 190] width 253 height 125
copy div "Kurš skaidrojums atbilst refleksa lokam? Nodrošina smadzeņu darbību Nodrošina v…"
click at [408, 205] on label "Kairinātāja atbilde uz kairinājumu" at bounding box center [395, 214] width 245 height 18
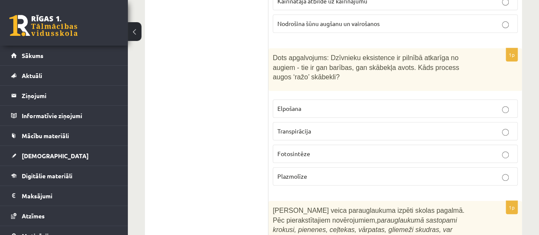
scroll to position [1788, 0]
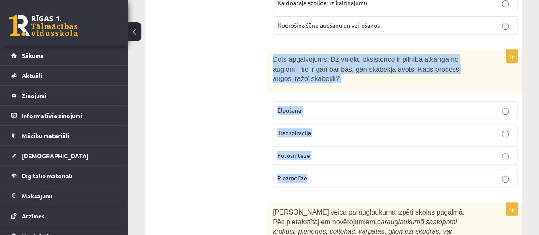
drag, startPoint x: 271, startPoint y: 3, endPoint x: 420, endPoint y: 81, distance: 168.1
click at [431, 111] on div "1p Dots apgalvojums: Dzīvnieku eksistence ir pilnībā atkarīga no augiem - tie i…" at bounding box center [394, 122] width 253 height 144
copy div "Dots apgalvojums: Dzīvnieku eksistence ir pilnībā atkarīga no augiem - tie ir g…"
click at [359, 151] on p "Fotosintēze" at bounding box center [395, 155] width 236 height 9
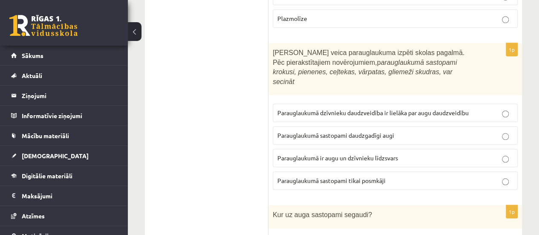
scroll to position [1915, 0]
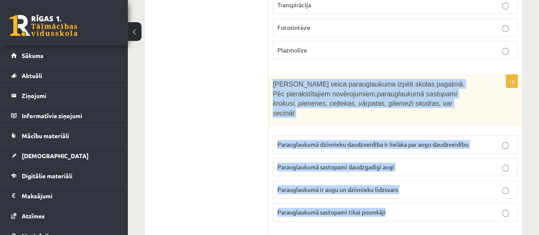
drag, startPoint x: 273, startPoint y: 20, endPoint x: 402, endPoint y: 102, distance: 152.8
click at [434, 135] on div "1p Skolēni veica parauglaukuma izpēti skolas pagalmā. Pēc pierakstītajiem novēr…" at bounding box center [394, 151] width 253 height 153
copy div "Skolēni veica parauglaukuma izpēti skolas pagalmā. Pēc pierakstītajiem novēroju…"
click at [430, 180] on label "Parauglaukumā ir augu un dzīvnieku līdzsvars" at bounding box center [395, 189] width 245 height 18
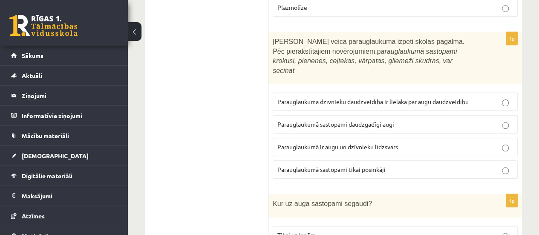
scroll to position [2001, 0]
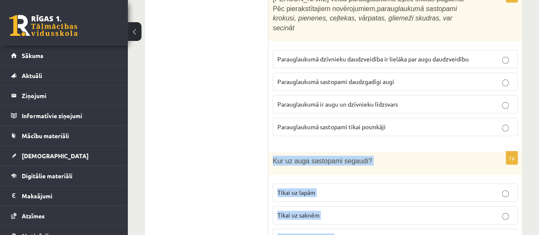
drag, startPoint x: 274, startPoint y: 85, endPoint x: 358, endPoint y: 173, distance: 121.7
click at [359, 179] on div "1p Kur uz auga sastopami segaudi? Tikai uz lapām Tikai uz saknēm Uz visām auga …" at bounding box center [394, 213] width 253 height 125
click at [345, 188] on p "Tikai uz lapām" at bounding box center [395, 192] width 236 height 9
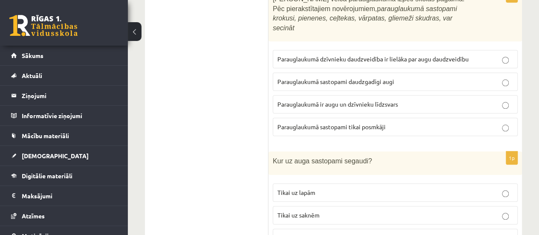
click at [337, 233] on p "Uz visām auga daļām" at bounding box center [395, 237] width 236 height 9
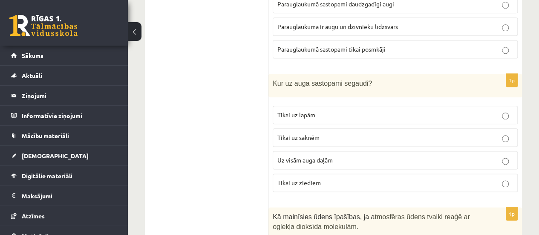
scroll to position [2128, 0]
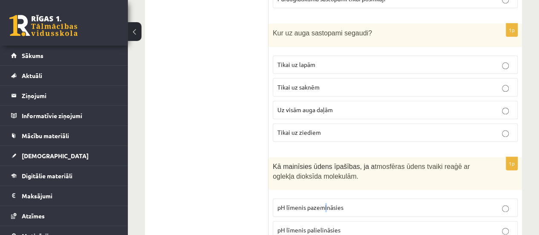
click at [326, 198] on label "pH līmenis pazemināsies" at bounding box center [395, 207] width 245 height 18
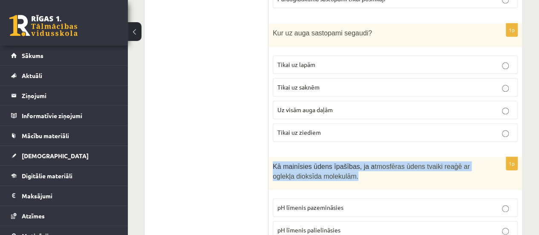
drag, startPoint x: 273, startPoint y: 94, endPoint x: 385, endPoint y: 104, distance: 112.0
click at [385, 157] on div "Kā mainīsies ūdens īpašības, ja a tmosfēras ūdens tvaiki reaģē ar oglekļa dioks…" at bounding box center [394, 173] width 253 height 33
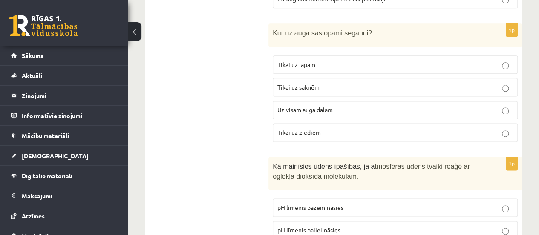
click at [359, 198] on label "pH līmenis pazemināsies" at bounding box center [395, 207] width 245 height 18
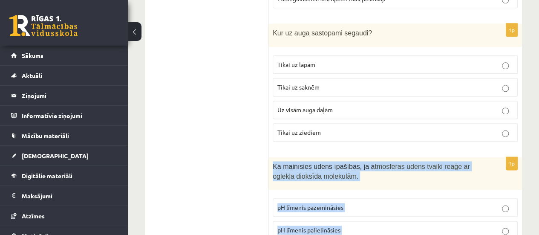
drag, startPoint x: 273, startPoint y: 91, endPoint x: 380, endPoint y: 162, distance: 128.8
click at [387, 173] on div "1p Kā mainīsies ūdens īpašības, ja a tmosfēras ūdens tvaiki reaģē ar oglekļa di…" at bounding box center [394, 224] width 253 height 134
click at [373, 221] on label "pH līmenis palielināsies" at bounding box center [395, 230] width 245 height 18
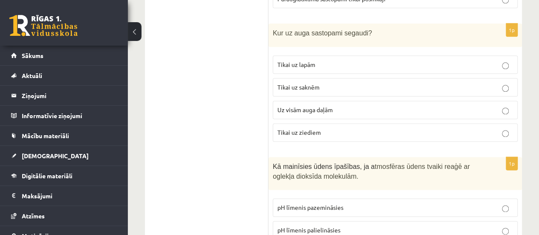
scroll to position [2171, 0]
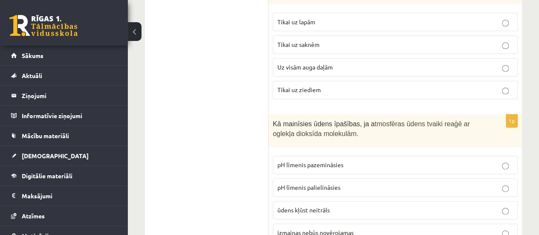
drag, startPoint x: 269, startPoint y: 51, endPoint x: 358, endPoint y: 162, distance: 142.4
click at [362, 168] on div "***** Tests 1p Kura ieža sastāvā ir savienojums, kas pierakstīts ķīmiskā formul…" at bounding box center [333, 149] width 377 height 4353
click at [253, 68] on ul "Tests" at bounding box center [210, 150] width 115 height 4336
click at [525, 54] on div "10.c2 klases diagnosticējošais darbs Dabas zinībās par 9. klases mācību vielu ,…" at bounding box center [333, 103] width 411 height 4482
click at [526, 52] on div "10.c2 klases diagnosticējošais darbs Dabas zinībās par 9. klases mācību vielu ,…" at bounding box center [333, 103] width 411 height 4482
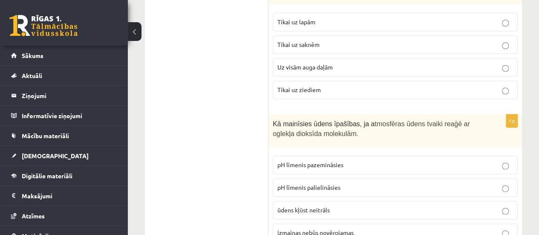
click at [526, 51] on div "10.c2 klases diagnosticējošais darbs Dabas zinībās par 9. klases mācību vielu ,…" at bounding box center [333, 103] width 411 height 4482
click at [199, 96] on ul "Tests" at bounding box center [210, 150] width 115 height 4336
click at [398, 223] on label "izmaiņas nebūs novērojamas" at bounding box center [395, 232] width 245 height 18
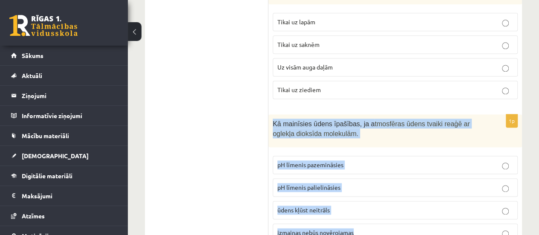
drag, startPoint x: 273, startPoint y: 46, endPoint x: 409, endPoint y: 147, distance: 169.1
click at [411, 149] on div "1p Kā mainīsies ūdens īpašības, ja a tmosfēras ūdens tvaiki reaģē ar oglekļa di…" at bounding box center [394, 181] width 253 height 134
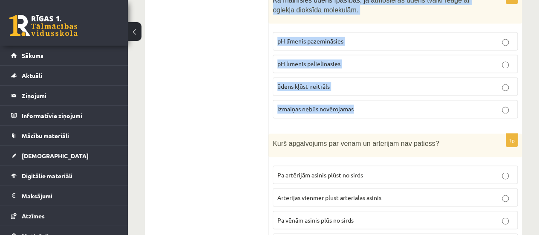
scroll to position [2299, 0]
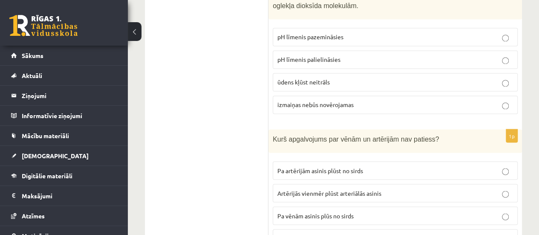
click at [304, 166] on p "Pa artērijām asinis plūst no sirds" at bounding box center [395, 170] width 236 height 9
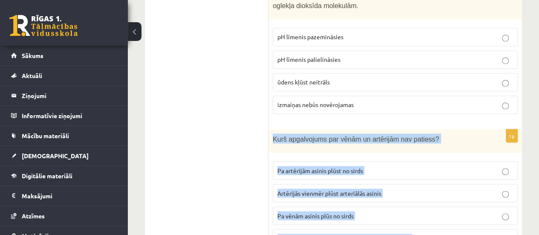
drag, startPoint x: 272, startPoint y: 60, endPoint x: 403, endPoint y: 151, distance: 159.8
click at [418, 168] on div "1p Kurš apgalvojums par vēnām un artērijām nav patiess? Pa artērijām asinis plū…" at bounding box center [394, 191] width 253 height 125
click at [406, 188] on p "Artērijās vienmēr plūst arteriālās asinis" at bounding box center [395, 192] width 236 height 9
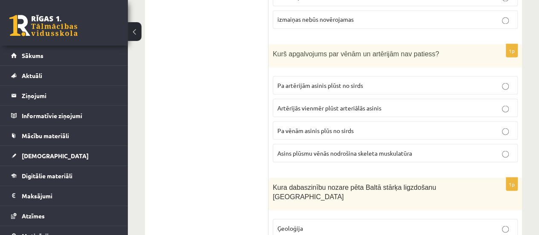
scroll to position [2427, 0]
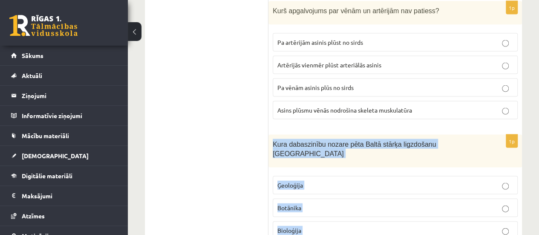
drag, startPoint x: 269, startPoint y: 66, endPoint x: 406, endPoint y: 161, distance: 165.7
click at [406, 161] on div "1p Kura dabaszinību nozare pēta Baltā stārķa ligzdošanu Latvijā Ģeoloģija Botān…" at bounding box center [394, 202] width 253 height 134
click at [327, 181] on p "Ģeoloģija" at bounding box center [395, 185] width 236 height 9
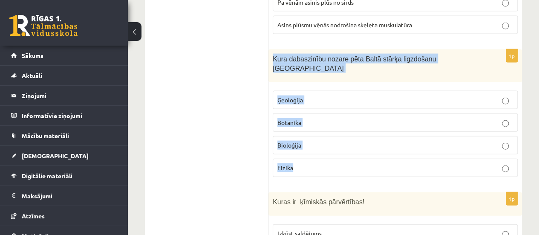
scroll to position [2554, 0]
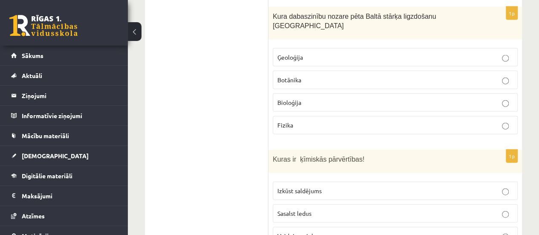
click at [293, 181] on label "Izkūst saldējums" at bounding box center [395, 190] width 245 height 18
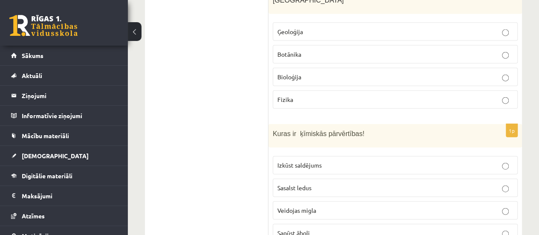
scroll to position [2597, 0]
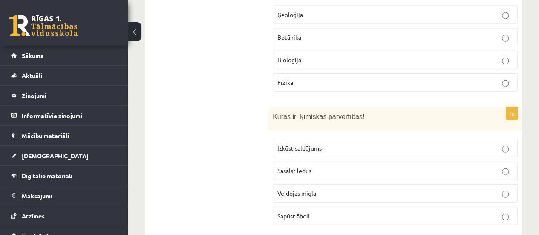
click at [304, 167] on span "Sasalst ledus" at bounding box center [294, 171] width 34 height 8
click at [314, 189] on span "Veidojas migla" at bounding box center [296, 193] width 39 height 8
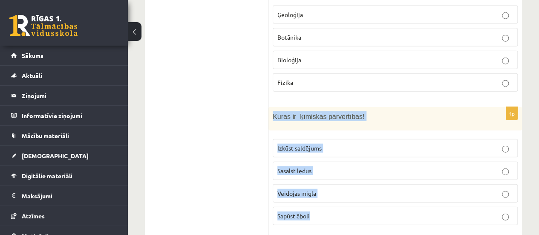
drag, startPoint x: 271, startPoint y: 23, endPoint x: 314, endPoint y: 122, distance: 107.9
click at [316, 124] on div "1p Kuras ir ķīmiskās pārvērtības! Izkūst saldējums Sasalst ledus Veidojas migla…" at bounding box center [394, 169] width 253 height 125
click at [372, 211] on p "Sapūst āboli" at bounding box center [395, 215] width 236 height 9
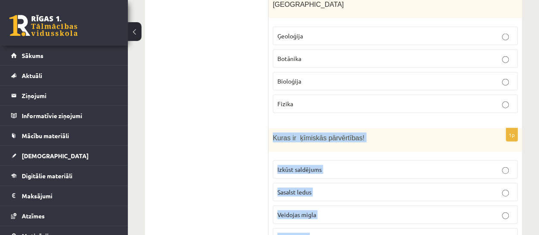
scroll to position [2725, 0]
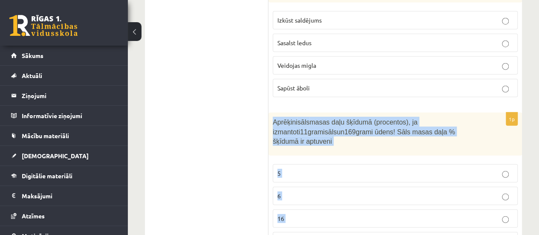
drag, startPoint x: 272, startPoint y: 32, endPoint x: 354, endPoint y: 140, distance: 135.4
click at [358, 144] on div "1p Aprēķini sāls masas daļu šķīdumā (procentos), ja izmantoti 11 grami sāls un …" at bounding box center [394, 184] width 253 height 144
click at [325, 160] on fieldset "5 6 16 25" at bounding box center [395, 206] width 245 height 93
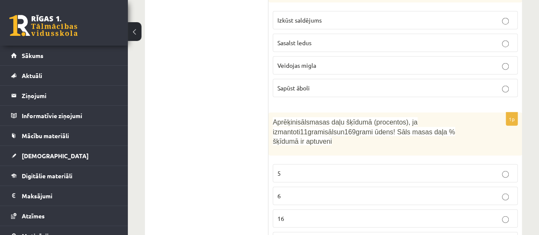
click at [321, 191] on p "6" at bounding box center [395, 195] width 236 height 9
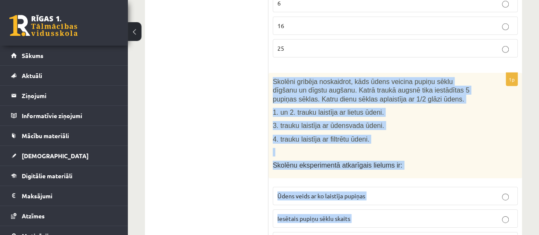
scroll to position [2925, 0]
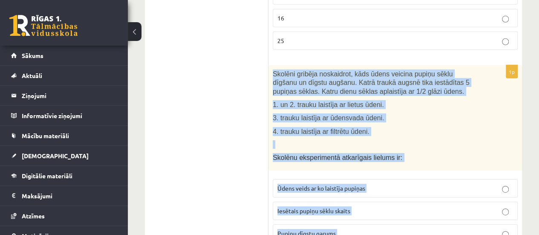
drag, startPoint x: 268, startPoint y: 42, endPoint x: 361, endPoint y: 150, distance: 142.0
click at [361, 150] on div "1p Skolēni gribēja noskaidrot, kāds ūdens veicina pupiņu sēklu dīgšanu un dīgst…" at bounding box center [394, 168] width 253 height 207
click at [454, 206] on p "Iesētais pupiņu sēklu skaits" at bounding box center [395, 210] width 236 height 9
click at [424, 179] on label "Ūdens veids ar ko laistīja pupiņas" at bounding box center [395, 188] width 245 height 18
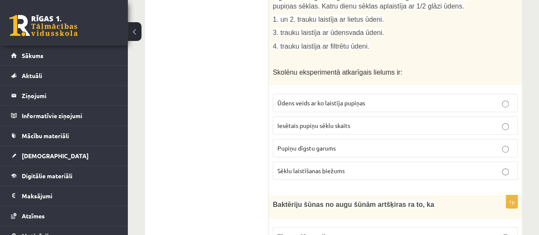
scroll to position [3053, 0]
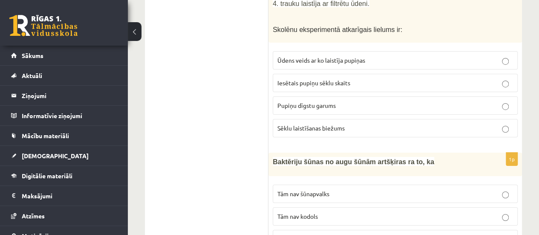
click at [385, 189] on p "Tām nav šūnapvalks" at bounding box center [395, 193] width 236 height 9
click at [305, 212] on span "Tām nav kodols" at bounding box center [297, 216] width 40 height 8
click at [330, 234] on p "Tām ir šūnapvalks" at bounding box center [395, 238] width 236 height 9
drag, startPoint x: 273, startPoint y: 59, endPoint x: 413, endPoint y: 55, distance: 139.8
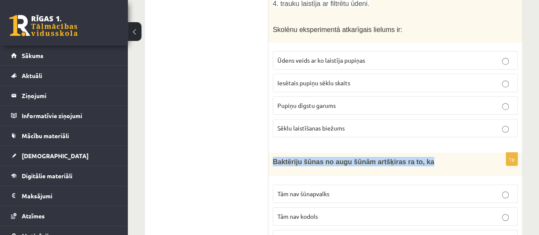
click at [431, 153] on div "Baktēriju šūnas no augu šūnām artšķiras ra to, ka" at bounding box center [394, 164] width 253 height 23
click at [363, 189] on p "Tām nav šūnapvalks" at bounding box center [395, 193] width 236 height 9
click at [322, 212] on p "Tām nav kodols" at bounding box center [395, 216] width 236 height 9
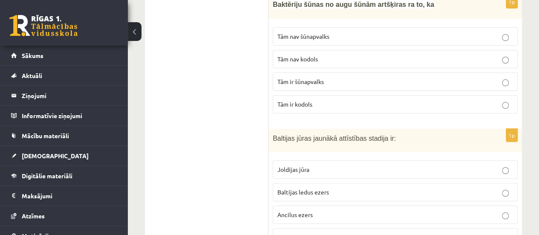
scroll to position [3223, 0]
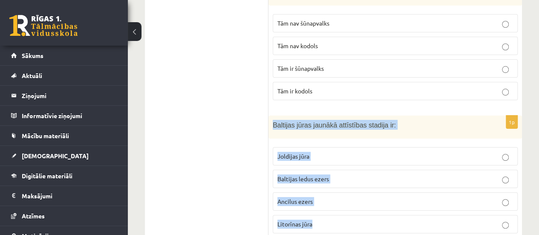
drag, startPoint x: 273, startPoint y: 23, endPoint x: 351, endPoint y: 116, distance: 122.5
click at [354, 117] on div "1p Baltijas jūras jaunākā attīstības stadija ir: Joldijas jūra Baltijas ledus e…" at bounding box center [394, 177] width 253 height 125
click at [380, 174] on p "Baltijas ledus ezers" at bounding box center [395, 178] width 236 height 9
click at [368, 147] on label "Joldijas jūra" at bounding box center [395, 156] width 245 height 18
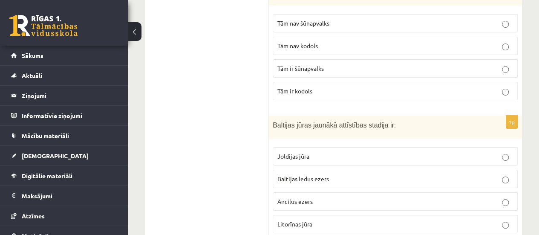
click at [361, 192] on label "Ancilus ezers" at bounding box center [395, 201] width 245 height 18
click at [372, 152] on p "Joldijas jūra" at bounding box center [395, 156] width 236 height 9
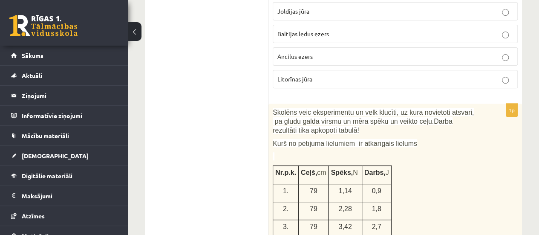
scroll to position [3394, 0]
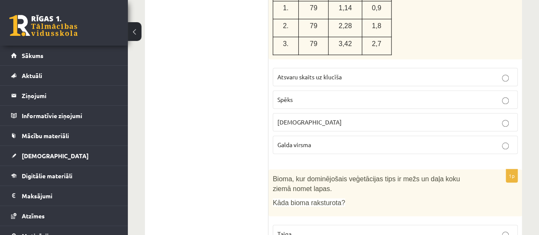
scroll to position [3564, 0]
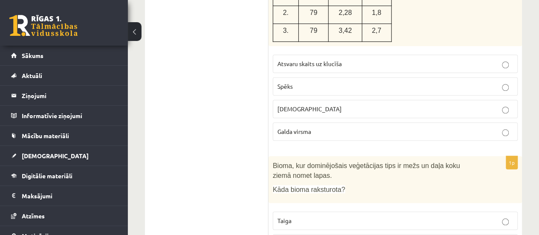
click at [326, 211] on label "Taiga" at bounding box center [395, 220] width 245 height 18
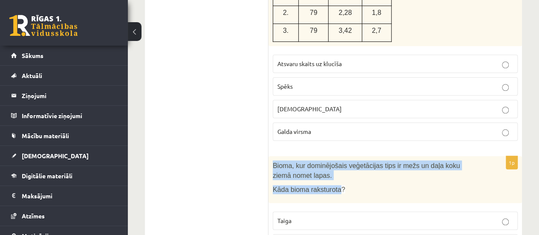
drag, startPoint x: 268, startPoint y: 59, endPoint x: 334, endPoint y: 79, distance: 68.5
click at [334, 156] on div "Bioma, kur dominējošais veģetācijas tips ir mežs un daļa koku ziemā nomet lapas…" at bounding box center [394, 179] width 253 height 47
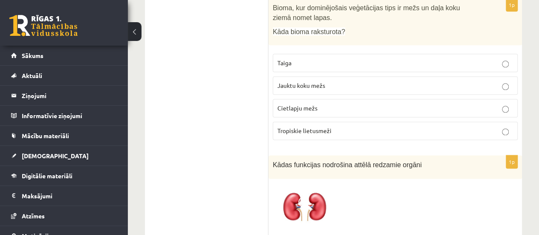
scroll to position [3734, 0]
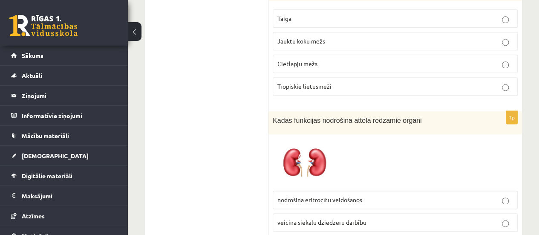
scroll to position [3777, 0]
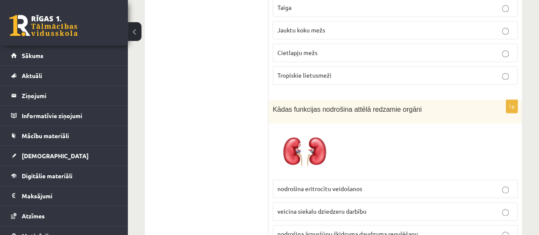
click at [314, 179] on label "nodrošina eritrocītu veidošanos" at bounding box center [395, 188] width 245 height 18
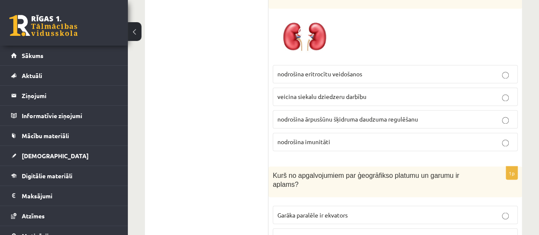
scroll to position [3905, 0]
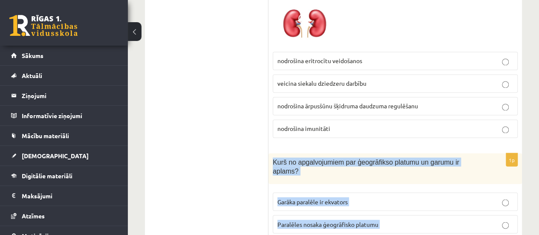
drag, startPoint x: 270, startPoint y: 50, endPoint x: 424, endPoint y: 149, distance: 183.8
click at [425, 153] on div "1p Kurš no apgalvojumiem par ģeogrāfikso platumu un garumu ir aplams? Garāka pa…" at bounding box center [394, 219] width 253 height 132
click at [421, 215] on label "Paralēles nosaka ģeogrāfisko platumu" at bounding box center [395, 224] width 245 height 18
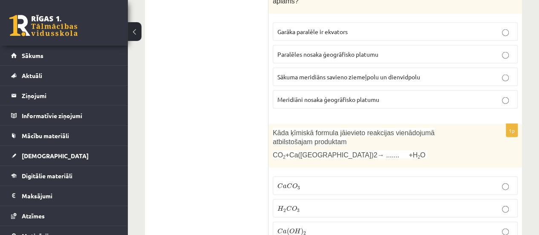
scroll to position [4117, 0]
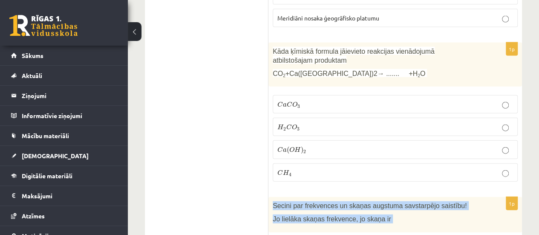
drag, startPoint x: 271, startPoint y: 122, endPoint x: 367, endPoint y: 219, distance: 136.8
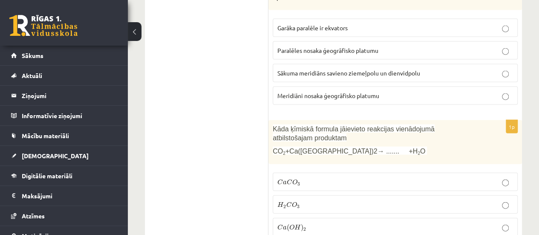
scroll to position [4030, 0]
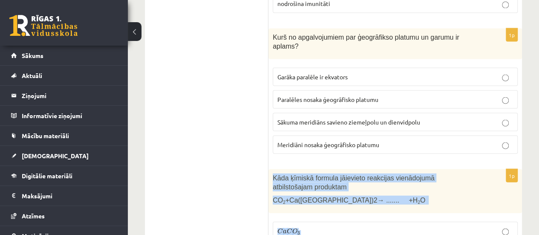
drag, startPoint x: 270, startPoint y: 55, endPoint x: 386, endPoint y: 145, distance: 147.5
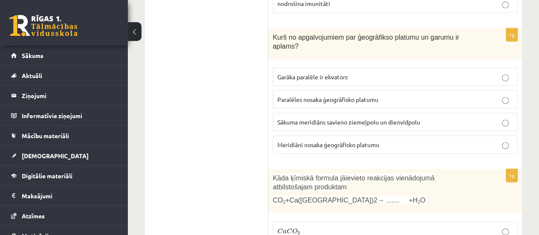
click at [325, 226] on p "C a C O 3 C a C O 3" at bounding box center [395, 230] width 236 height 9
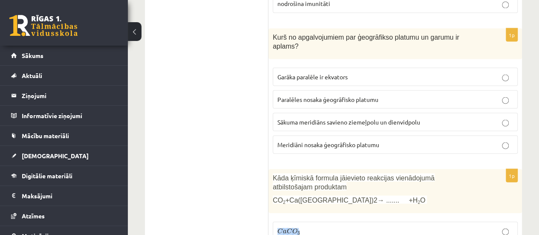
click at [386, 221] on label "C a C O 3 C a C O 3" at bounding box center [395, 230] width 245 height 18
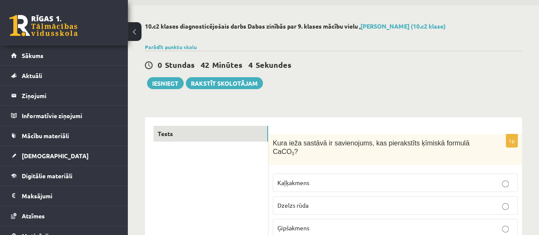
scroll to position [0, 0]
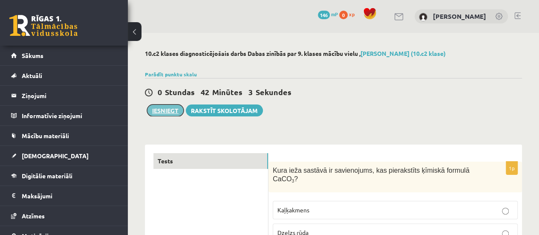
click at [168, 106] on button "Iesniegt" at bounding box center [165, 110] width 37 height 12
click at [162, 109] on button "Iesniegt" at bounding box center [165, 110] width 37 height 12
click at [164, 111] on button "Iesniegt" at bounding box center [165, 110] width 37 height 12
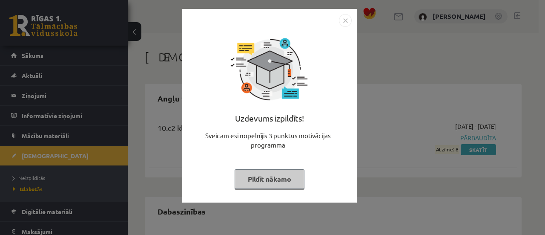
click at [345, 23] on img "Close" at bounding box center [345, 20] width 13 height 13
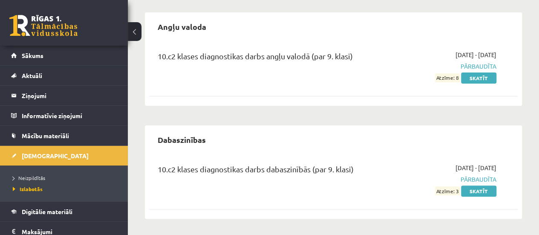
scroll to position [72, 0]
click at [29, 178] on span "Neizpildītās" at bounding box center [29, 177] width 32 height 7
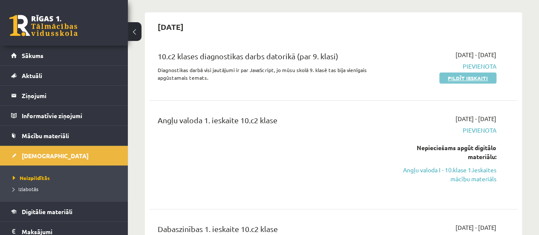
click at [478, 78] on link "Pildīt ieskaiti" at bounding box center [467, 77] width 57 height 11
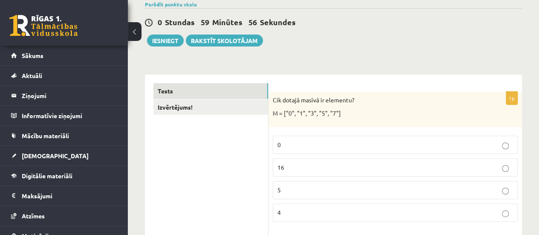
scroll to position [85, 0]
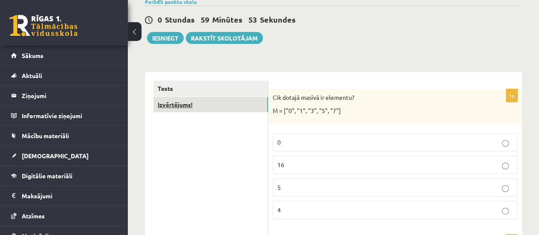
click at [214, 109] on link "Izvērtējums!" at bounding box center [210, 105] width 115 height 16
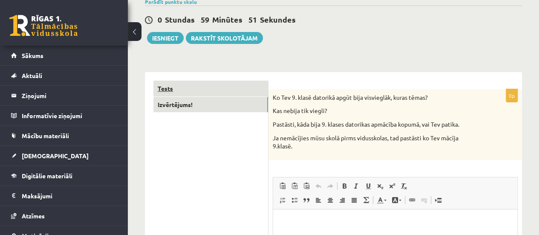
scroll to position [0, 0]
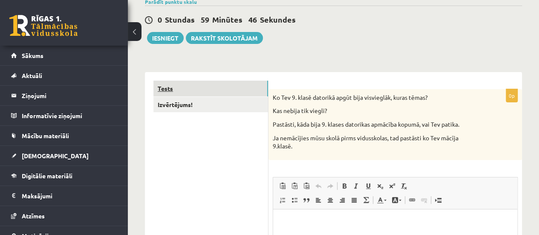
click at [235, 91] on link "Tests" at bounding box center [210, 89] width 115 height 16
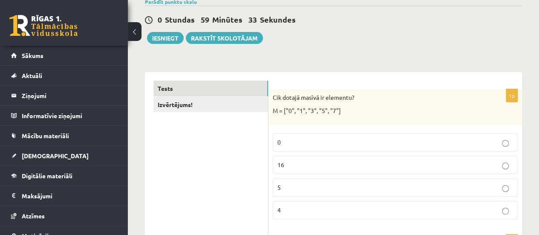
click at [291, 190] on p "5" at bounding box center [395, 187] width 236 height 9
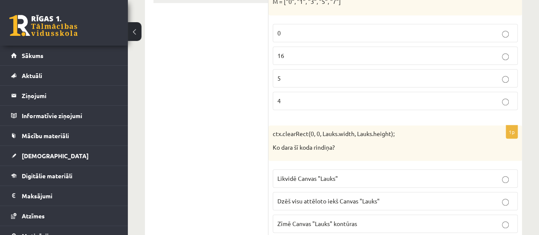
scroll to position [213, 0]
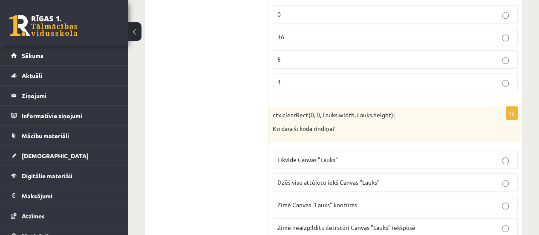
click at [333, 179] on span "Dzēš visu attēloto iekš Canvas "Lauks"" at bounding box center [328, 182] width 102 height 8
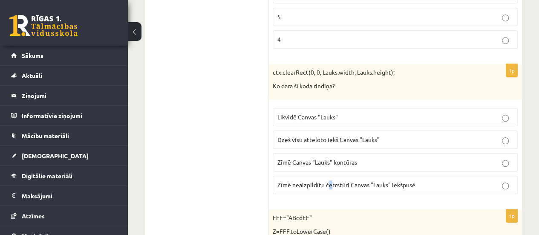
click at [330, 181] on span "Zīmē neaizpildītu četrstūri Canvas "Lauks" iekšpusē" at bounding box center [346, 185] width 138 height 8
click at [340, 158] on p "Zīmē Canvas "Lauks" kontūras" at bounding box center [395, 162] width 236 height 9
click at [356, 182] on span "Zīmē neaizpildītu četrstūri Canvas "Lauks" iekšpusē" at bounding box center [346, 185] width 138 height 8
click at [373, 105] on fieldset "Likvidē Canvas "Lauks" Dzēš visu attēloto iekš Canvas "Lauks" Zīmē Canvas "Lauk…" at bounding box center [395, 150] width 245 height 93
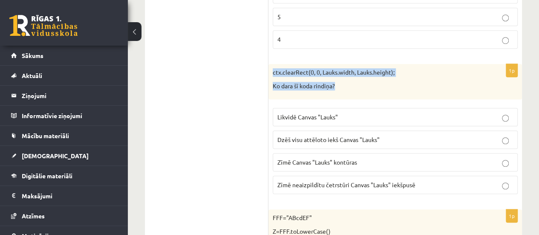
drag, startPoint x: 273, startPoint y: 69, endPoint x: 352, endPoint y: 79, distance: 80.3
click at [358, 82] on div "ctx.clearRect(0, 0, Lauks.width, Lauks.height); Ko dara šī koda rindiņa?" at bounding box center [394, 81] width 253 height 35
copy div "ctx.clearRect(0, 0, Lauks.width, Lauks.height); Ko dara šī koda rindiņa?"
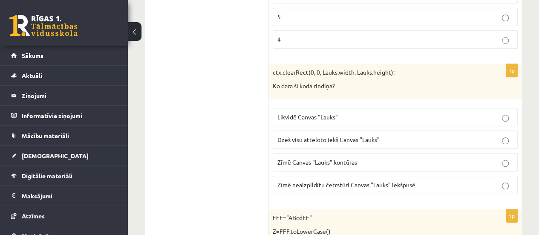
click at [388, 110] on label "Likvidē Canvas "Lauks"" at bounding box center [395, 117] width 245 height 18
click at [424, 137] on p "Dzēš visu attēloto iekš Canvas "Lauks"" at bounding box center [395, 139] width 236 height 9
click at [336, 163] on span "Zīmē Canvas "Lauks" kontūras" at bounding box center [317, 162] width 80 height 8
click at [337, 143] on label "Dzēš visu attēloto iekš Canvas "Lauks"" at bounding box center [395, 139] width 245 height 18
click at [337, 138] on span "Dzēš visu attēloto iekš Canvas "Lauks"" at bounding box center [328, 139] width 102 height 8
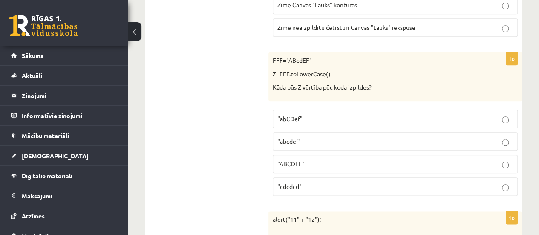
scroll to position [426, 0]
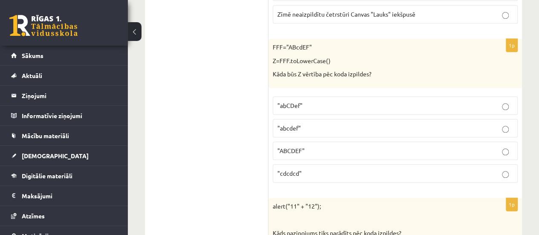
click at [311, 101] on p ""abCDef"" at bounding box center [395, 105] width 236 height 9
click at [315, 124] on p ""abcdef"" at bounding box center [395, 128] width 236 height 9
click at [339, 119] on label ""abcdef"" at bounding box center [395, 128] width 245 height 18
click at [333, 101] on p ""abCDef"" at bounding box center [395, 105] width 236 height 9
click at [331, 128] on p ""abcdef"" at bounding box center [395, 128] width 236 height 9
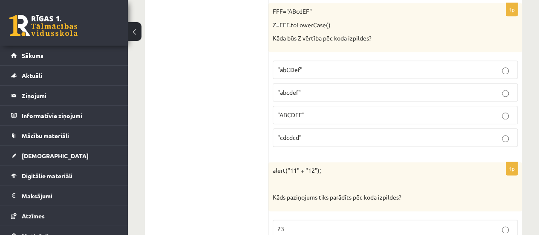
scroll to position [554, 0]
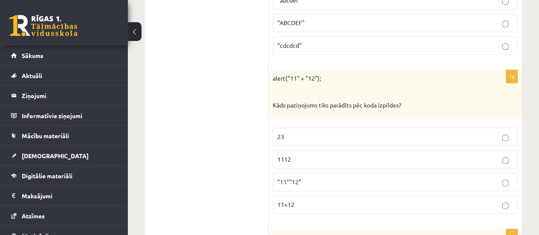
drag, startPoint x: 261, startPoint y: 69, endPoint x: 295, endPoint y: 78, distance: 35.2
click at [337, 91] on p at bounding box center [374, 92] width 202 height 9
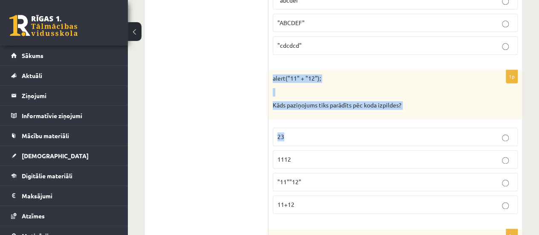
drag, startPoint x: 271, startPoint y: 73, endPoint x: 412, endPoint y: 119, distance: 147.8
click at [414, 121] on div "1p alert("11" + "12"); Kāds paziņojums tiks parādīts pēc koda izpildes? 23 1112…" at bounding box center [394, 145] width 253 height 150
copy div "alert("11" + "12"); Kāds paziņojums tiks parādīts pēc koda izpildes? 23"
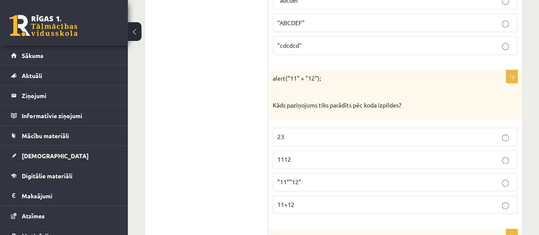
click at [299, 155] on p "1112" at bounding box center [395, 159] width 236 height 9
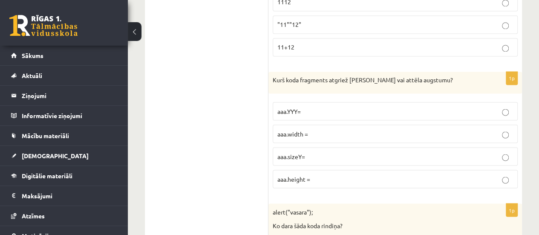
scroll to position [724, 0]
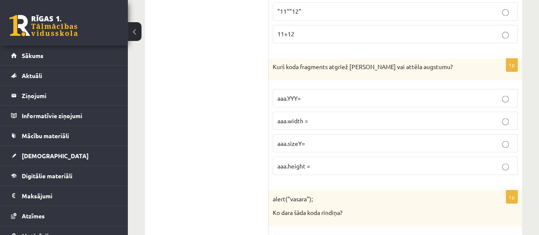
click at [318, 96] on p "aaa.YYY=" at bounding box center [395, 97] width 236 height 9
click at [318, 161] on p "aaa.height =" at bounding box center [395, 165] width 236 height 9
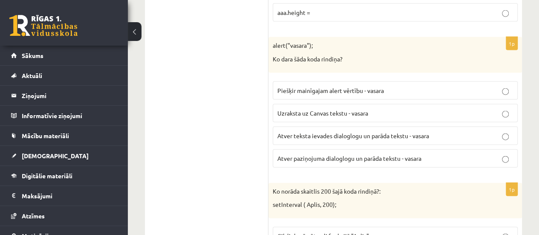
scroll to position [895, 0]
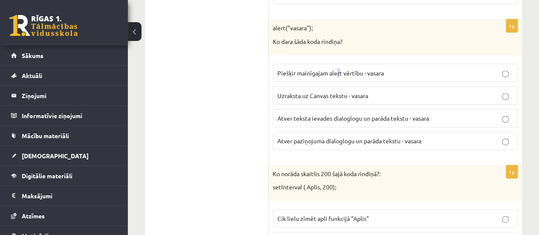
click at [338, 69] on span "Piešķir mainīgajam alert vērtību - vasara" at bounding box center [330, 73] width 107 height 8
click at [334, 86] on label "Uzraksta uz Canvas tekstu - vasara" at bounding box center [395, 95] width 245 height 18
click at [329, 69] on span "Piešķir mainīgajam alert vērtību - vasara" at bounding box center [330, 73] width 107 height 8
click at [327, 92] on span "Uzraksta uz Canvas tekstu - vasara" at bounding box center [322, 96] width 91 height 8
click at [339, 137] on span "Atver paziņojuma dialoglogu un parāda tekstu - vasara" at bounding box center [349, 141] width 144 height 8
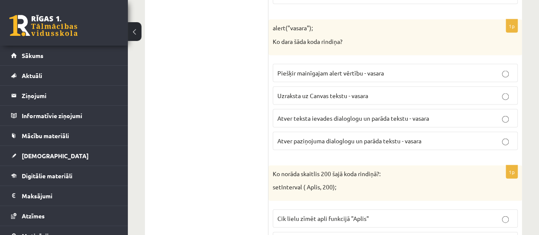
click at [347, 69] on span "Piešķir mainīgajam alert vērtību - vasara" at bounding box center [330, 73] width 107 height 8
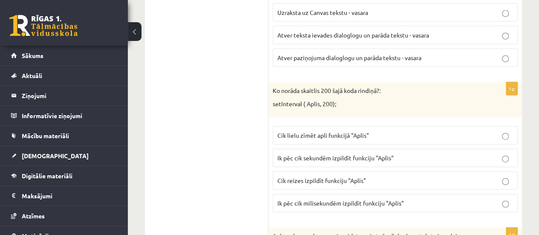
scroll to position [937, 0]
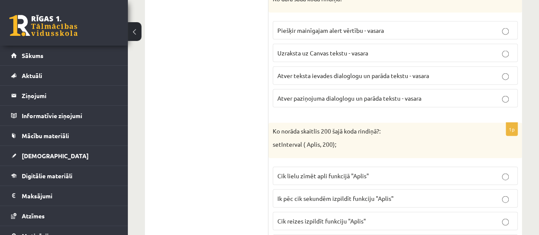
click at [356, 89] on label "Atver paziņojuma dialoglogu un parāda tekstu - vasara" at bounding box center [395, 98] width 245 height 18
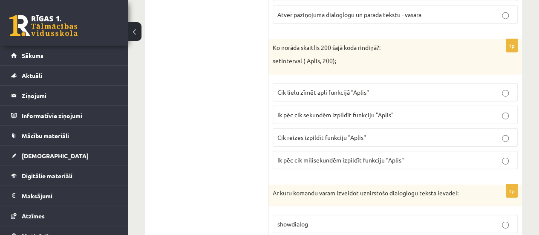
scroll to position [1022, 0]
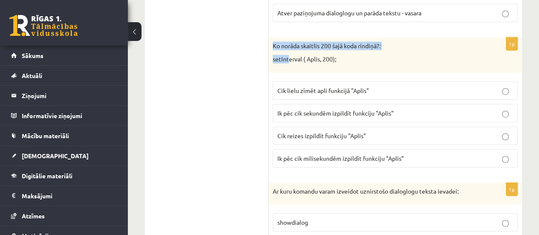
drag, startPoint x: 273, startPoint y: 40, endPoint x: 289, endPoint y: 45, distance: 16.7
click at [289, 45] on div "Ko norāda skaitlis 200 šajā koda rindiņā?: setInterval ( Aplis, 200);" at bounding box center [394, 54] width 253 height 35
click at [340, 66] on div "1p Ko norāda skaitlis 200 šajā koda rindiņā?: setInterval ( Aplis, 200); Cik li…" at bounding box center [394, 105] width 253 height 137
click at [379, 86] on p "Cik lielu zīmēt apli funkcijā "Aplis"" at bounding box center [395, 90] width 236 height 9
click at [350, 109] on span "Ik pēc cik sekundēm izpildīt funkciju "Aplis"" at bounding box center [335, 113] width 116 height 8
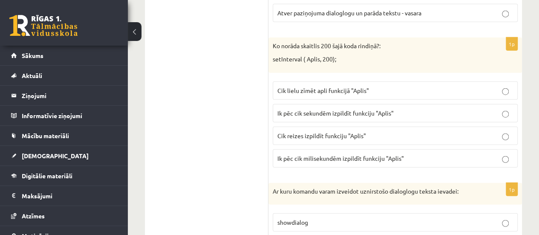
click at [359, 86] on p "Cik lielu zīmēt apli funkcijā "Aplis"" at bounding box center [395, 90] width 236 height 9
click at [348, 154] on span "Ik pēc cik milisekundēm izpildīt funkciju "Aplis"" at bounding box center [340, 158] width 127 height 8
click at [348, 109] on span "Ik pēc cik sekundēm izpildīt funkciju "Aplis"" at bounding box center [335, 113] width 116 height 8
click at [358, 81] on label "Cik lielu zīmēt apli funkcijā "Aplis"" at bounding box center [395, 90] width 245 height 18
click at [353, 109] on span "Ik pēc cik sekundēm izpildīt funkciju "Aplis"" at bounding box center [335, 113] width 116 height 8
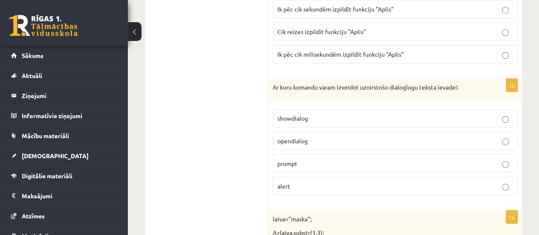
scroll to position [1108, 0]
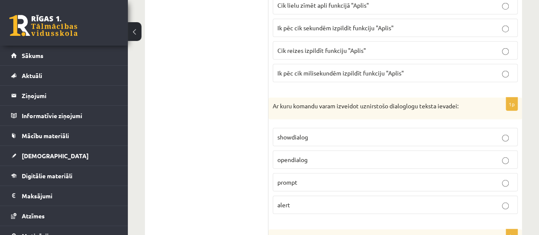
click at [372, 69] on p "Ik pēc cik milisekundēm izpildīt funkciju "Aplis"" at bounding box center [395, 73] width 236 height 9
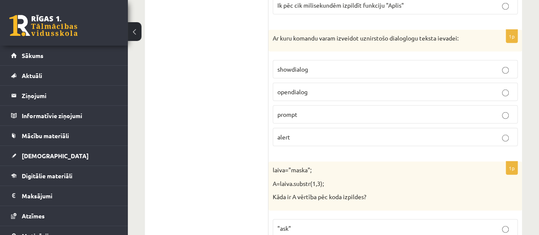
scroll to position [1193, 0]
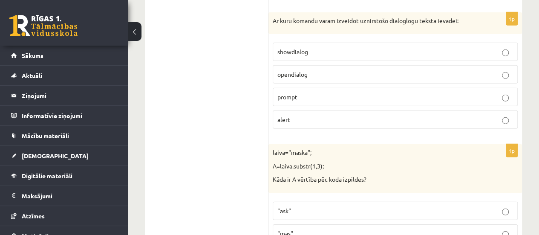
click at [360, 47] on p "showdialog" at bounding box center [395, 51] width 236 height 9
click at [339, 47] on p "showdialog" at bounding box center [395, 51] width 236 height 9
click at [344, 70] on p "opendialog" at bounding box center [395, 74] width 236 height 9
click at [292, 93] on span "prompt" at bounding box center [287, 97] width 20 height 8
click at [304, 70] on p "opendialog" at bounding box center [395, 74] width 236 height 9
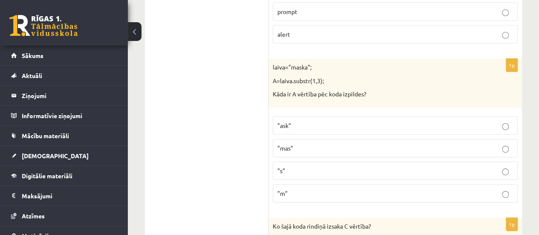
scroll to position [1321, 0]
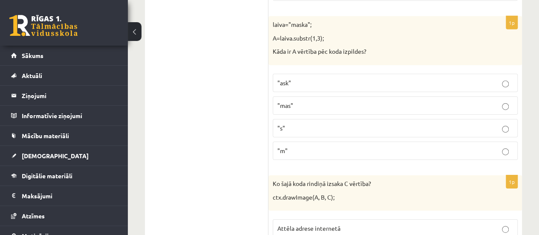
click at [306, 78] on p ""ask"" at bounding box center [395, 82] width 236 height 9
click at [300, 96] on label ""mas"" at bounding box center [395, 105] width 245 height 18
click at [297, 122] on label ""s"" at bounding box center [395, 128] width 245 height 18
click at [299, 101] on p ""mas"" at bounding box center [395, 105] width 236 height 9
click at [302, 101] on p ""mas"" at bounding box center [395, 105] width 236 height 9
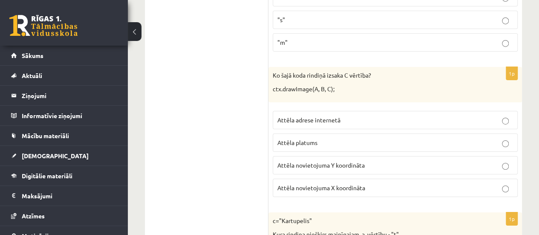
scroll to position [1448, 0]
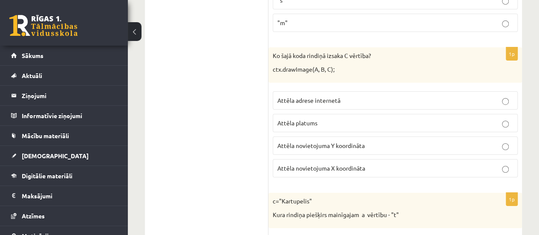
click at [303, 96] on span "Attēla adrese internetā" at bounding box center [308, 100] width 63 height 8
click at [308, 101] on fieldset "Attēla adrese internetā Attēla platums Attēla novietojuma Y koordināta Attēla n…" at bounding box center [395, 133] width 245 height 93
click at [308, 119] on span "Attēla platums" at bounding box center [297, 123] width 40 height 8
click at [302, 139] on label "Attēla novietojuma Y koordināta" at bounding box center [395, 145] width 245 height 18
click at [344, 114] on label "Attēla platums" at bounding box center [395, 123] width 245 height 18
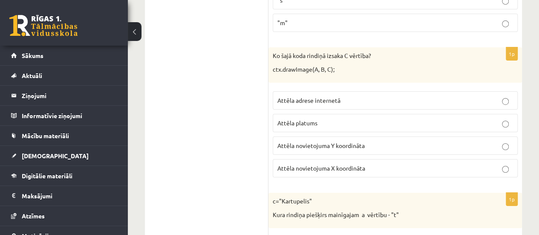
click at [340, 141] on span "Attēla novietojuma Y koordināta" at bounding box center [320, 145] width 87 height 8
click at [333, 159] on label "Attēla novietojuma X koordināta" at bounding box center [395, 168] width 245 height 18
click at [347, 96] on p "Attēla adrese internetā" at bounding box center [395, 100] width 236 height 9
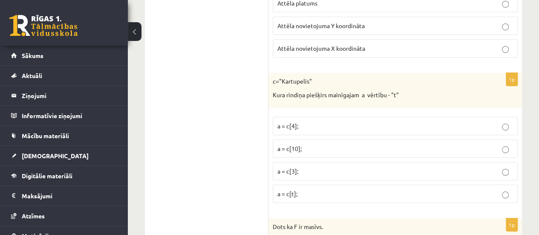
scroll to position [1576, 0]
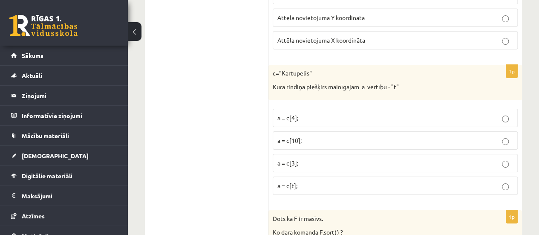
click at [345, 109] on label "a = c[4];" at bounding box center [395, 118] width 245 height 18
click at [346, 109] on label "a = c[4];" at bounding box center [395, 118] width 245 height 18
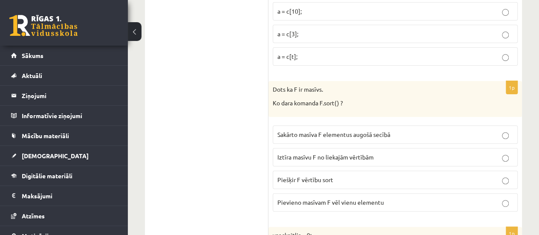
scroll to position [1747, 0]
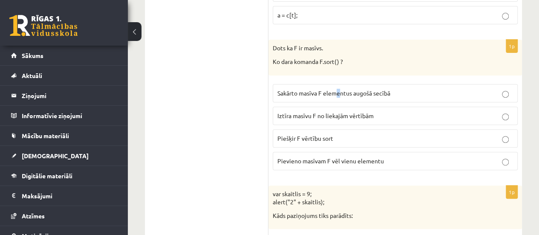
click at [338, 89] on p "Sakārto masīva F elementus augošā secībā" at bounding box center [395, 93] width 236 height 9
click at [337, 89] on p "Sakārto masīva F elementus augošā secībā" at bounding box center [395, 93] width 236 height 9
click at [316, 89] on p "Sakārto masīva F elementus augošā secībā" at bounding box center [395, 93] width 236 height 9
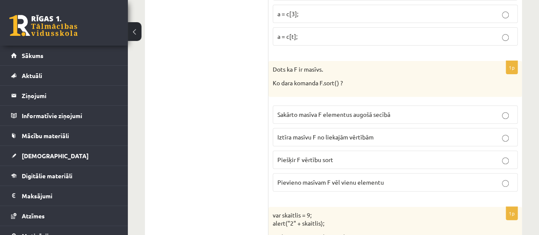
scroll to position [1704, 0]
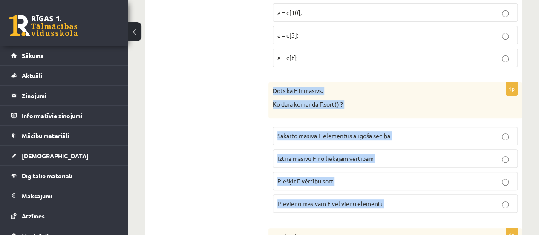
drag, startPoint x: 271, startPoint y: 76, endPoint x: 417, endPoint y: 179, distance: 179.2
click at [420, 186] on div "1p Dots ka F ir masīvs. Ko dara komanda F.sort() ? Sakārto masīva F elementus a…" at bounding box center [394, 150] width 253 height 137
copy div "Dots ka F ir masīvs. Ko dara komanda F.sort() ? Sakārto masīva F elementus augo…"
click at [271, 166] on div "1p Dots ka F ir masīvs. Ko dara komanda F.sort() ? Sakārto masīva F elementus a…" at bounding box center [394, 150] width 253 height 137
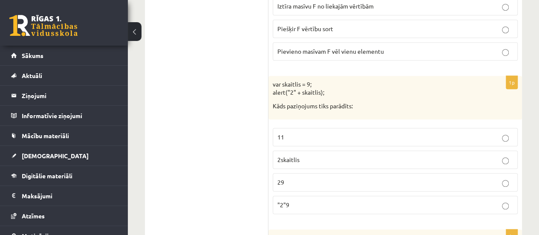
scroll to position [1874, 0]
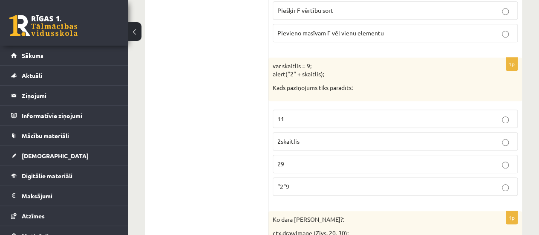
click at [298, 137] on p "2skaitlis" at bounding box center [395, 141] width 236 height 9
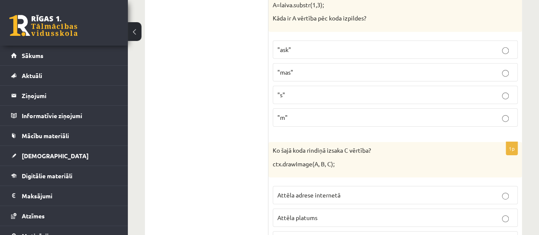
scroll to position [1448, 0]
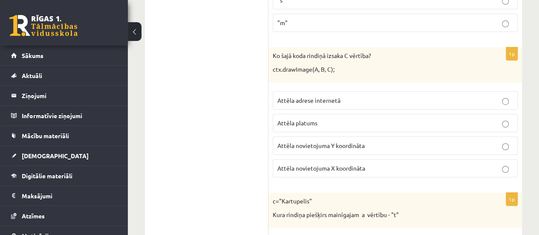
click at [400, 164] on p "Attēla novietojuma X koordināta" at bounding box center [395, 168] width 236 height 9
click at [383, 141] on p "Attēla novietojuma Y koordināta" at bounding box center [395, 145] width 236 height 9
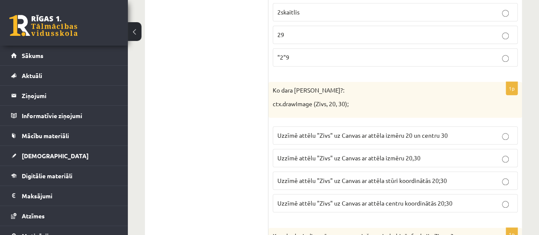
scroll to position [2002, 0]
click at [315, 132] on span "Uzzīmē attēlu "Zivs" uz Canvas ar attēla izmēru 20 un centru 30" at bounding box center [362, 136] width 170 height 8
click at [371, 132] on p "Uzzīmē attēlu "Zivs" uz Canvas ar attēla izmēru 20 un centru 30" at bounding box center [395, 136] width 236 height 9
click at [318, 155] on span "Uzzīmē attēlu "Zivs" uz Canvas ar attēla izmēru 20,30" at bounding box center [348, 159] width 143 height 8
click at [310, 178] on span "Uzzīmē attēlu "Zivs" uz Canvas ar attēla stūri koordinātās 20;30" at bounding box center [362, 182] width 170 height 8
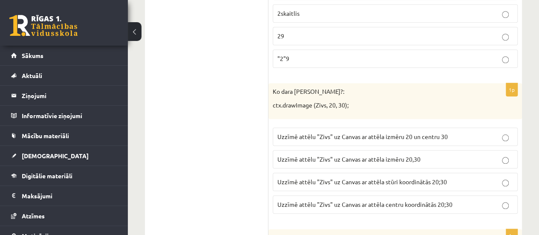
click at [313, 155] on span "Uzzīmē attēlu "Zivs" uz Canvas ar attēla izmēru 20,30" at bounding box center [348, 159] width 143 height 8
click at [319, 200] on span "Uzzīmē attēlu "Zivs" uz Canvas ar attēla centru koordinātās 20;30" at bounding box center [364, 204] width 175 height 8
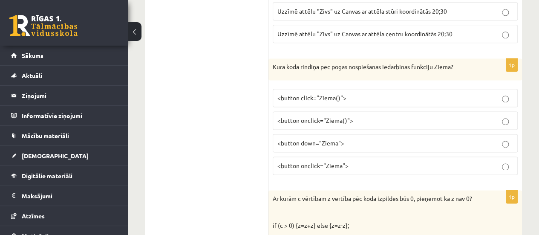
scroll to position [2215, 0]
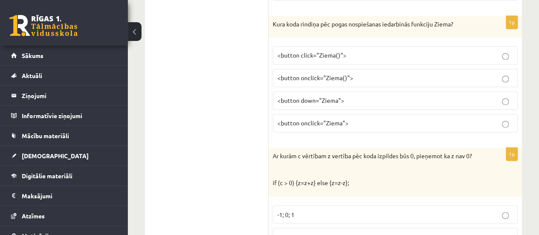
click at [327, 51] on span "<button click="Ziema()">" at bounding box center [311, 55] width 69 height 8
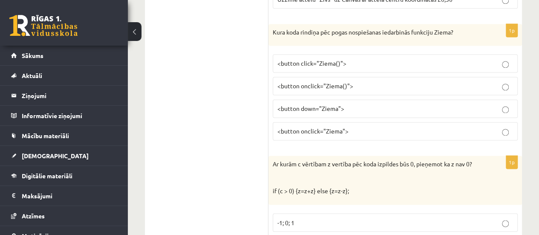
scroll to position [2173, 0]
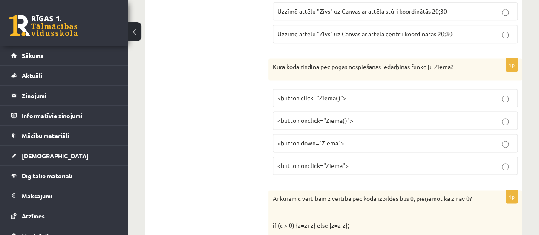
click at [386, 161] on p "<button onclick="Ziema">" at bounding box center [395, 165] width 236 height 9
click at [384, 156] on label "<button onclick="Ziema">" at bounding box center [395, 165] width 245 height 18
drag, startPoint x: 382, startPoint y: 137, endPoint x: 380, endPoint y: 122, distance: 15.0
click at [382, 134] on fieldset "<button click="Ziema()"> <button onclick="Ziema()"> <button down="Ziema"> <butt…" at bounding box center [395, 130] width 245 height 93
click at [382, 116] on p "<button onclick="Ziema()">" at bounding box center [395, 120] width 236 height 9
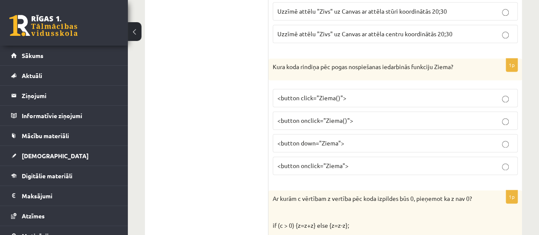
click at [381, 89] on label "<button click="Ziema()">" at bounding box center [395, 98] width 245 height 18
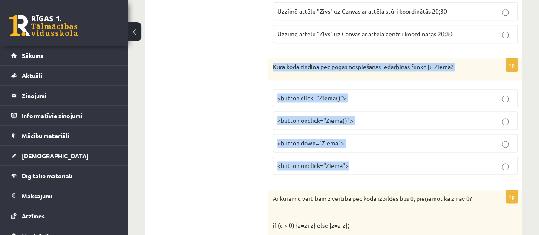
drag, startPoint x: 268, startPoint y: 46, endPoint x: 380, endPoint y: 148, distance: 151.1
click at [388, 154] on div "1p Kura koda rindiņa pēc pogas nospiešanas iedarbinās funkciju Ziema? <button c…" at bounding box center [394, 120] width 253 height 124
copy div "Kura koda rindiņa pēc pogas nospiešanas iedarbinās funkciju Ziema? <button clic…"
click at [383, 161] on p "<button onclick="Ziema">" at bounding box center [395, 165] width 236 height 9
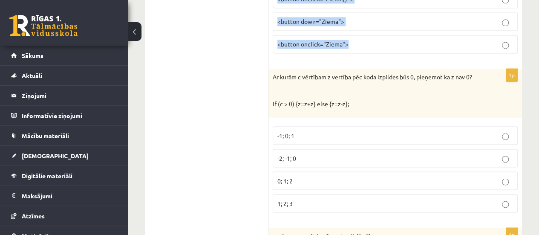
scroll to position [2301, 0]
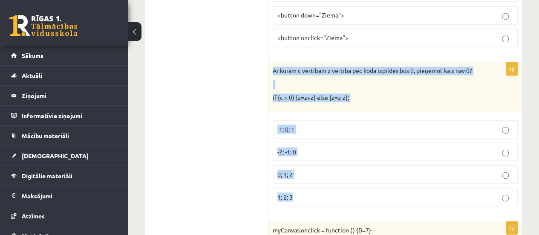
drag, startPoint x: 268, startPoint y: 55, endPoint x: 403, endPoint y: 172, distance: 178.5
click at [410, 176] on div "1p Ar kurām c vērtībam z vertība pēc koda izpildes būs 0, pieņemot ka z nav 0? …" at bounding box center [394, 137] width 253 height 150
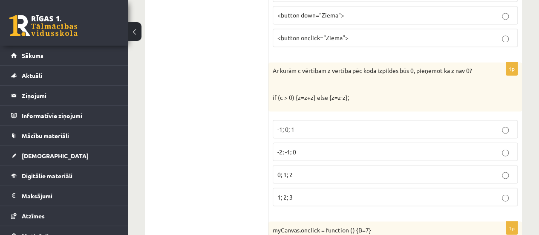
click at [239, 144] on ul "Tests Izvērtējums!" at bounding box center [210, 89] width 115 height 4448
click at [362, 124] on fieldset "-1; 0; 1 -2; -1; 0 0; 1; 2 1; 2; 3" at bounding box center [395, 161] width 245 height 93
click at [365, 142] on label "-2; -1; 0" at bounding box center [395, 151] width 245 height 18
click at [372, 120] on label "-1; 0; 1" at bounding box center [395, 129] width 245 height 18
click at [371, 147] on p "-2; -1; 0" at bounding box center [395, 151] width 236 height 9
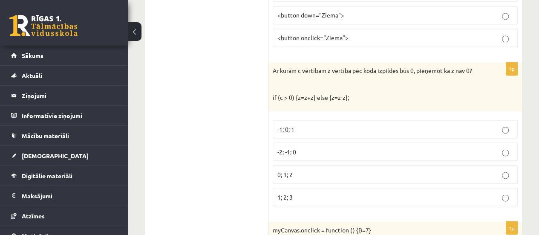
click at [329, 170] on p "0; 1; 2" at bounding box center [395, 174] width 236 height 9
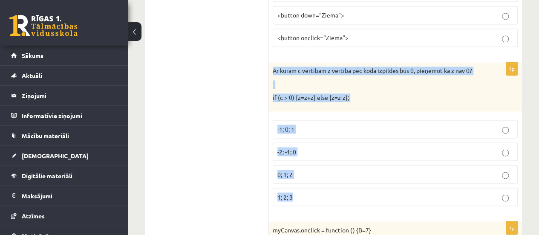
drag, startPoint x: 273, startPoint y: 53, endPoint x: 348, endPoint y: 165, distance: 134.9
click at [360, 168] on div "1p Ar kurām c vērtībam z vertība pēc koda izpildes būs 0, pieņemot ka z nav 0? …" at bounding box center [394, 137] width 253 height 150
copy div "Ar kurām c vērtībam z vertība pēc koda izpildes būs 0, pieņemot ka z nav 0? if …"
click at [392, 147] on p "-2; -1; 0" at bounding box center [395, 151] width 236 height 9
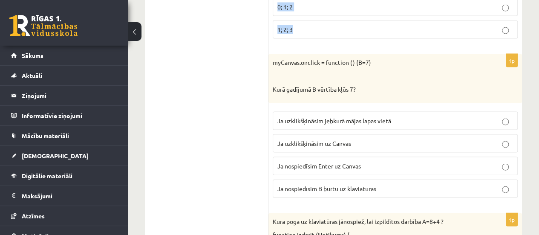
scroll to position [2471, 0]
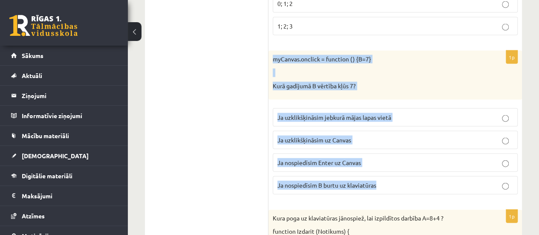
drag, startPoint x: 273, startPoint y: 42, endPoint x: 401, endPoint y: 164, distance: 176.9
click at [401, 164] on div "1p myCanvas.onclick = function () {B=7} Kurā gadījumā B vērtība kļūs 7? Ja uzkl…" at bounding box center [394, 126] width 253 height 150
click at [455, 82] on p "Kurā gadījumā B vērtība kļūs 7?" at bounding box center [374, 86] width 202 height 9
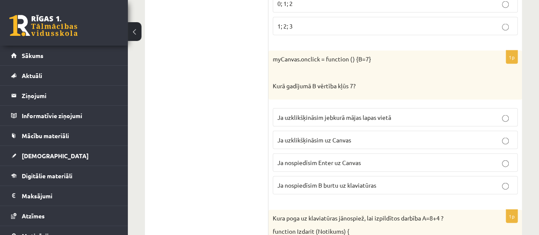
click at [413, 135] on p "Ja uzklikšķināsim uz Canvas" at bounding box center [395, 139] width 236 height 9
click at [399, 181] on p "Ja nospiedīsim B burtu uz klaviatūras" at bounding box center [395, 185] width 236 height 9
click at [402, 113] on p "Ja uzklikšķināsim jebkurā mājas lapas vietā" at bounding box center [395, 117] width 236 height 9
click at [302, 135] on p "Ja uzklikšķināsim uz Canvas" at bounding box center [395, 139] width 236 height 9
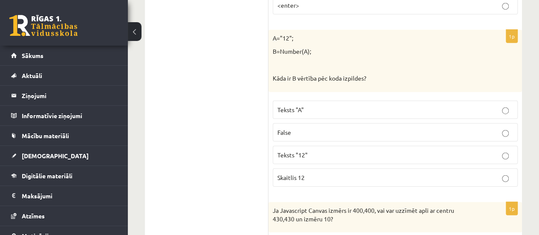
scroll to position [4370, 0]
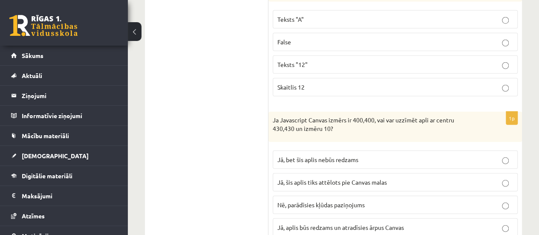
click at [316, 173] on label "Jā, šis aplis tiks attēlots pie Canvas malas" at bounding box center [395, 182] width 245 height 18
click at [320, 155] on span "Jā, bet šis aplis nebūs redzams" at bounding box center [317, 159] width 81 height 8
click at [326, 223] on span "Jā, aplis būs redzams un atradīsies ārpus Canvas" at bounding box center [340, 227] width 127 height 8
click at [328, 155] on span "Jā, bet šis aplis nebūs redzams" at bounding box center [317, 159] width 81 height 8
click at [334, 223] on span "Jā, aplis būs redzams un atradīsies ārpus Canvas" at bounding box center [340, 227] width 127 height 8
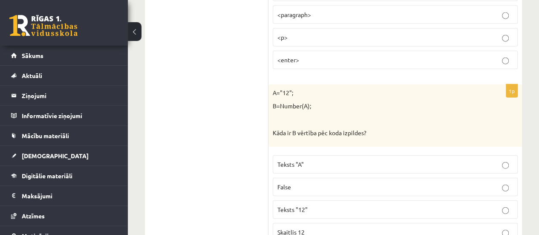
scroll to position [4242, 0]
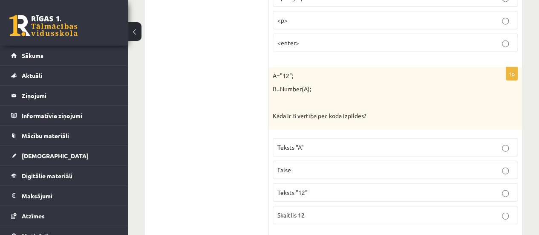
click at [328, 134] on fieldset "Teksts "A" False Teksts "12" Skaitlis 12" at bounding box center [395, 180] width 245 height 93
click at [333, 134] on fieldset "Teksts "A" False Teksts "12" Skaitlis 12" at bounding box center [395, 180] width 245 height 93
click at [340, 161] on label "False" at bounding box center [395, 170] width 245 height 18
click at [357, 143] on p "Teksts "A"" at bounding box center [395, 147] width 236 height 9
click at [385, 188] on p "Teksts "12"" at bounding box center [395, 192] width 236 height 9
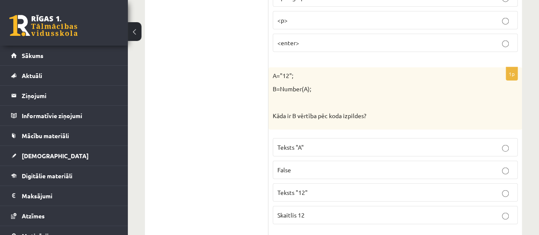
click at [381, 210] on p "Skaitlis 12" at bounding box center [395, 214] width 236 height 9
click at [361, 188] on p "Teksts "12"" at bounding box center [395, 192] width 236 height 9
drag, startPoint x: 359, startPoint y: 150, endPoint x: 322, endPoint y: 140, distance: 38.7
click at [322, 165] on p "False" at bounding box center [395, 169] width 236 height 9
click at [328, 188] on p "Teksts "12"" at bounding box center [395, 192] width 236 height 9
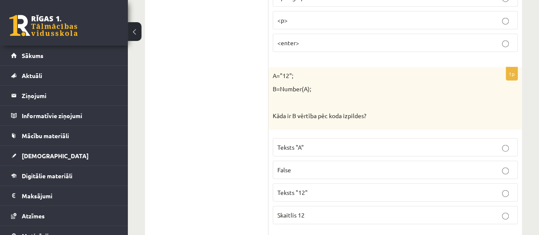
click at [320, 210] on p "Skaitlis 12" at bounding box center [395, 214] width 236 height 9
click at [309, 143] on p "Teksts "A"" at bounding box center [395, 147] width 236 height 9
click at [295, 183] on label "Teksts "12"" at bounding box center [395, 192] width 245 height 18
click at [321, 183] on label "Teksts "12"" at bounding box center [395, 192] width 245 height 18
click at [282, 211] on span "Skaitlis 12" at bounding box center [290, 215] width 27 height 8
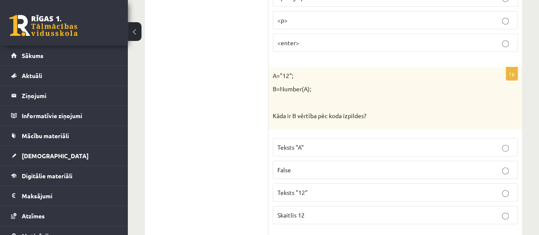
click at [433, 188] on p "Teksts "12"" at bounding box center [395, 192] width 236 height 9
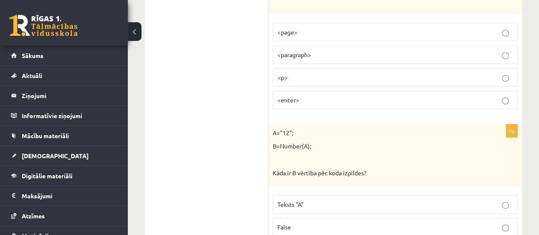
scroll to position [4114, 0]
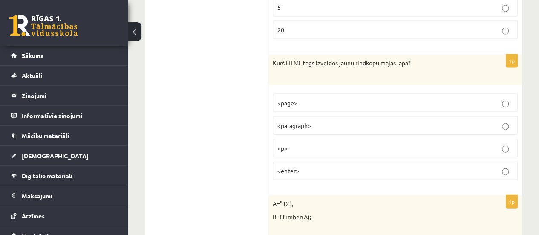
click at [310, 144] on p "<p>" at bounding box center [395, 148] width 236 height 9
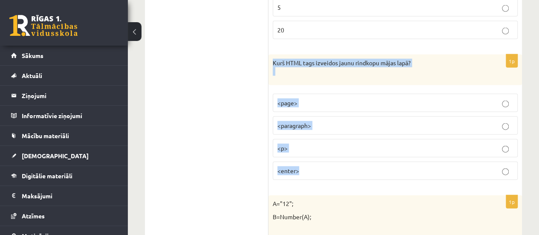
drag, startPoint x: 271, startPoint y: 28, endPoint x: 318, endPoint y: 126, distance: 108.8
click at [332, 144] on div "1p Kurš HTML tags izveidos jaunu rindkopu mājas lapā? <page> <paragraph> <p> <e…" at bounding box center [394, 121] width 253 height 132
copy div "Kurš HTML tags izveidos jaunu rindkopu mājas lapā? <page> <paragraph> <p> <ente…"
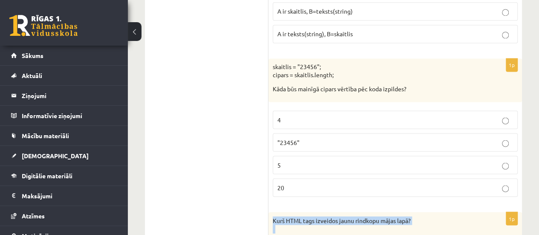
scroll to position [3944, 0]
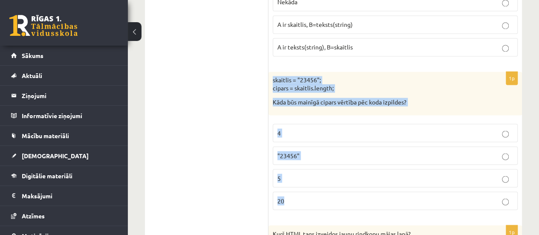
drag, startPoint x: 273, startPoint y: 46, endPoint x: 498, endPoint y: 172, distance: 257.5
click at [501, 173] on div "1p skaitlis = "23456"; cipars = skaitlis.length; Kāda būs mainīgā cipars vērtīb…" at bounding box center [394, 144] width 253 height 145
copy div "skaitlis = "23456"; cipars = skaitlis.length; Kāda būs mainīgā cipars vērtība p…"
click at [371, 173] on p "5" at bounding box center [395, 177] width 236 height 9
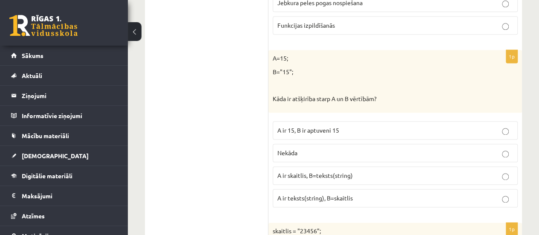
scroll to position [3774, 0]
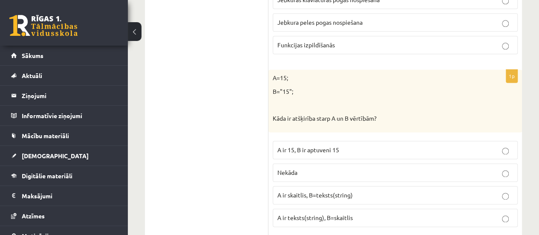
click at [487, 145] on p "A ir 15, B ir aptuveni 15" at bounding box center [395, 149] width 236 height 9
click at [317, 191] on span "A ir skaitlis, B=teksts(string)" at bounding box center [314, 195] width 75 height 8
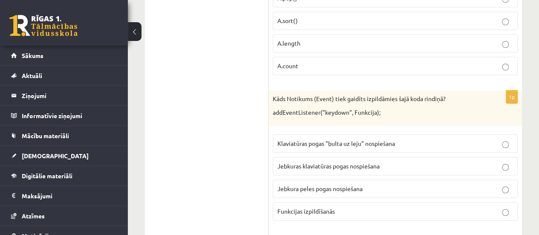
scroll to position [3646, 0]
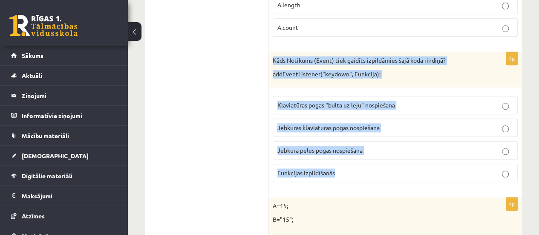
drag, startPoint x: 272, startPoint y: 28, endPoint x: 335, endPoint y: 142, distance: 130.4
click at [337, 144] on div "1p Kāds Notikums (Event) tiek gaidīts izpildāmies šajā koda rindiņā? addEventLi…" at bounding box center [394, 120] width 253 height 137
copy div "Kāds Notikums (Event) tiek gaidīts izpildāmies šajā koda rindiņā? addEventListe…"
click at [415, 118] on label "Jebkuras klaviatūras pogas nospiešana" at bounding box center [395, 127] width 245 height 18
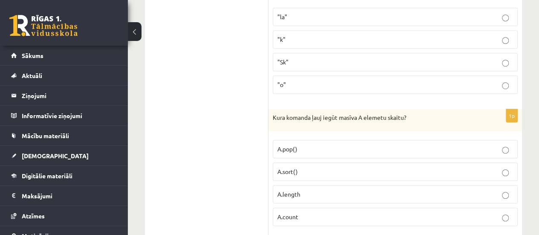
scroll to position [3475, 0]
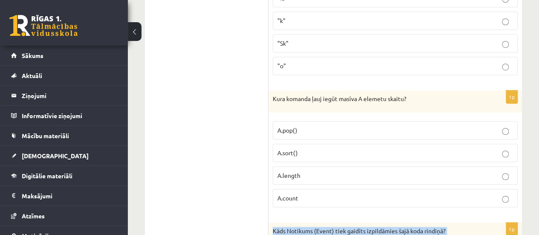
drag, startPoint x: 268, startPoint y: 72, endPoint x: 311, endPoint y: 165, distance: 101.8
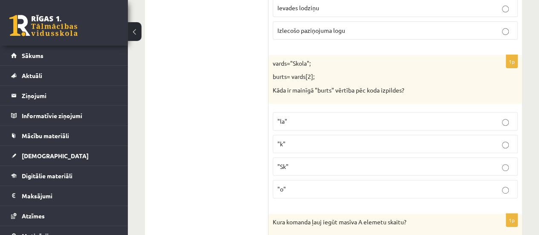
scroll to position [3348, 0]
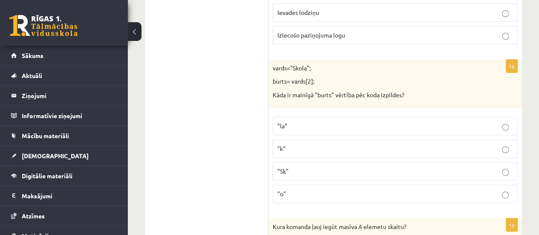
click at [467, 144] on p ""k"" at bounding box center [395, 148] width 236 height 9
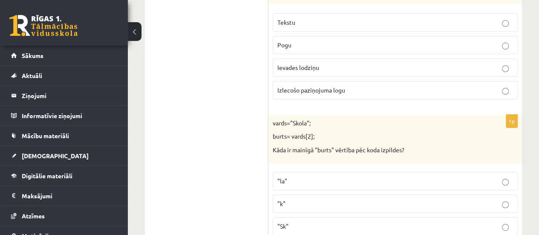
scroll to position [3220, 0]
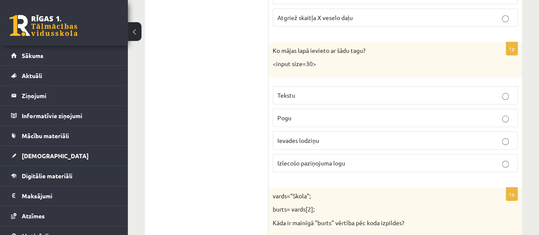
click at [327, 86] on label "Tekstu" at bounding box center [395, 95] width 245 height 18
drag, startPoint x: 274, startPoint y: 20, endPoint x: 280, endPoint y: 30, distance: 11.5
click at [299, 46] on div "Ko mājas lapā ievieto ar šādu tagu? <input size=30>" at bounding box center [394, 59] width 253 height 35
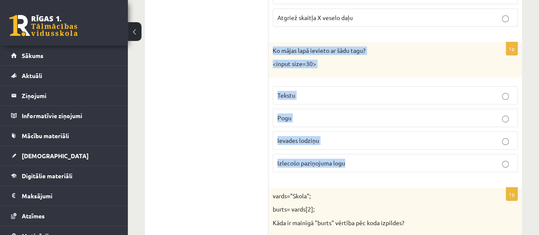
drag, startPoint x: 274, startPoint y: 19, endPoint x: 351, endPoint y: 121, distance: 127.7
click at [368, 132] on div "1p Ko mājas lapā ievieto ar šādu tagu? <input size=30> Tekstu Pogu Ievades lodz…" at bounding box center [394, 110] width 253 height 137
copy div "Ko mājas lapā ievieto ar šādu tagu? <input size=30> Tekstu Pogu Ievades lodziņu…"
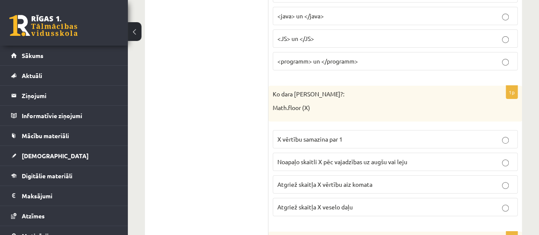
scroll to position [3049, 0]
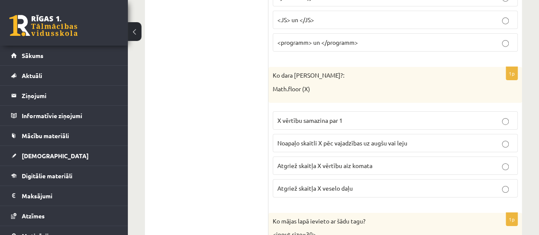
click at [331, 139] on span "Noapaļo skaitli X pēc vajadzības uz augšu vai leju" at bounding box center [342, 143] width 130 height 8
click at [296, 161] on span "Atgriež skaitļa X vērtību aiz komata" at bounding box center [324, 165] width 95 height 8
click at [299, 184] on span "Atgriež skaitļa X veselo daļu" at bounding box center [314, 188] width 75 height 8
click at [340, 161] on span "Atgriež skaitļa X vērtību aiz komata" at bounding box center [324, 165] width 95 height 8
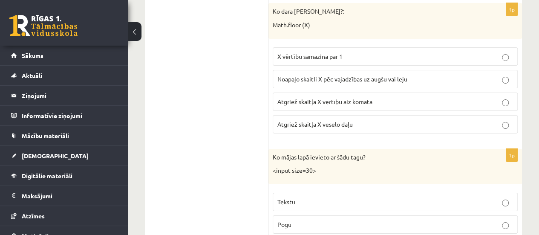
scroll to position [3177, 0]
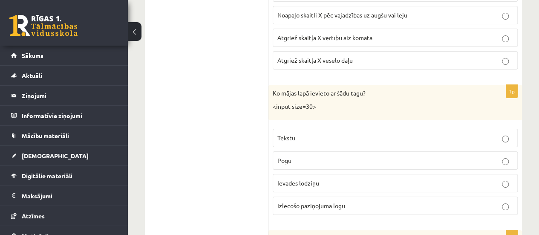
click at [464, 56] on p "Atgriež skaitļa X veselo daļu" at bounding box center [395, 60] width 236 height 9
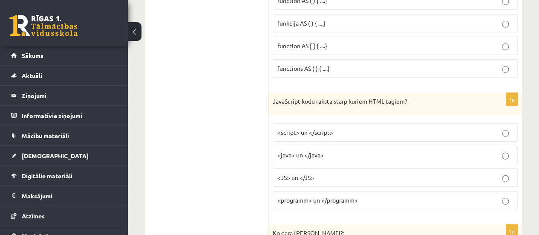
scroll to position [2879, 0]
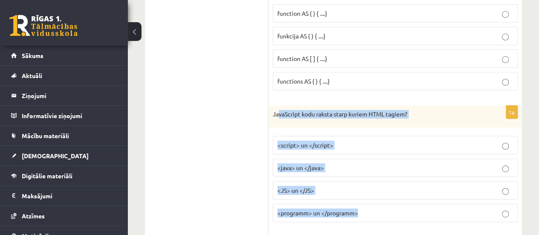
drag, startPoint x: 279, startPoint y: 94, endPoint x: 373, endPoint y: 186, distance: 131.3
click at [383, 192] on div "1p JavaScript kodu raksta starp kuriem HTML tagiem? <script> un </script> <java…" at bounding box center [394, 168] width 253 height 124
drag, startPoint x: 273, startPoint y: 90, endPoint x: 323, endPoint y: 170, distance: 94.4
click at [365, 185] on div "1p JavaScript kodu raksta starp kuriem HTML tagiem? <script> un </script> <java…" at bounding box center [394, 168] width 253 height 124
copy div "JavaScript kodu raksta starp kuriem HTML tagiem? <script> un </script> <java> u…"
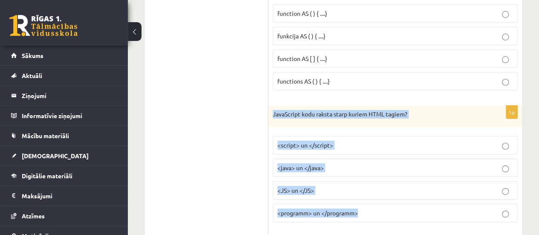
click at [354, 141] on p "<script> un </script>" at bounding box center [395, 145] width 236 height 9
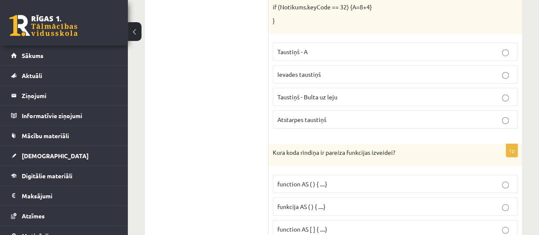
scroll to position [2794, 0]
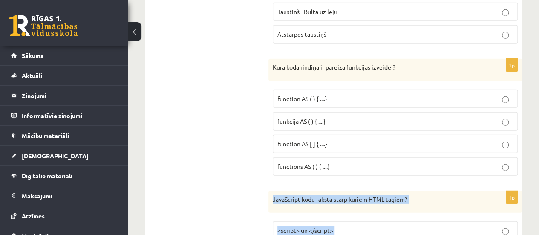
drag, startPoint x: 268, startPoint y: 46, endPoint x: 362, endPoint y: 142, distance: 133.8
click at [337, 139] on p "function AS [ ] { ....}" at bounding box center [395, 143] width 236 height 9
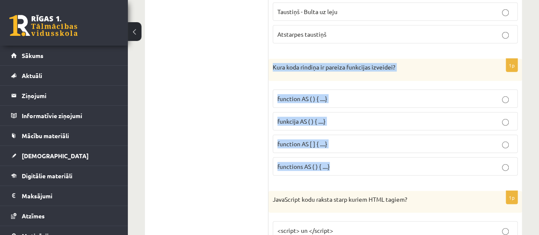
drag, startPoint x: 274, startPoint y: 46, endPoint x: 306, endPoint y: 127, distance: 87.3
click at [333, 132] on div "1p Kura koda rindiņa ir pareiza funkcijas izveidei? function AS ( ) { ....} fun…" at bounding box center [394, 121] width 253 height 124
click at [370, 117] on p "funkcija AS ( ) { ....}" at bounding box center [395, 121] width 236 height 9
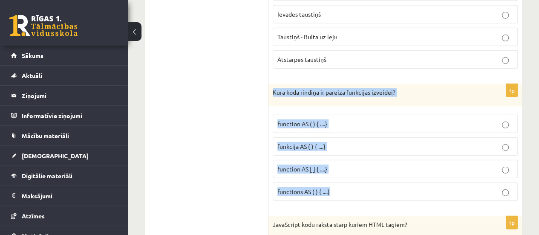
scroll to position [2751, 0]
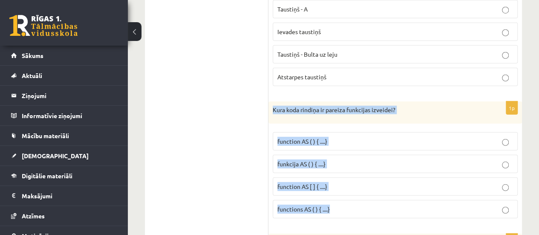
click at [336, 182] on p "function AS [ ] { ....}" at bounding box center [395, 186] width 236 height 9
click at [355, 204] on p "functions AS ( ) { ....}" at bounding box center [395, 208] width 236 height 9
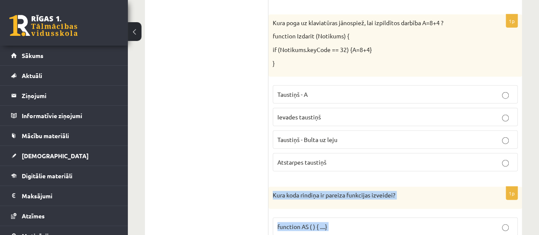
scroll to position [2623, 0]
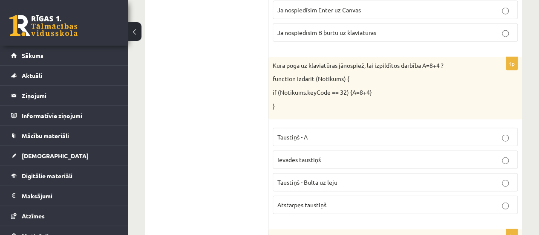
click at [323, 150] on label "Ievades taustiņš" at bounding box center [395, 159] width 245 height 18
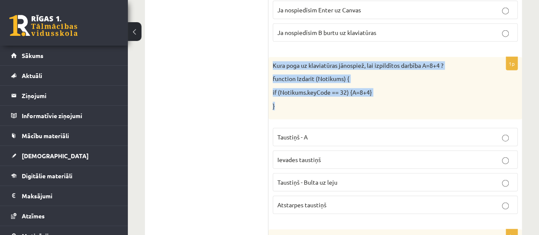
drag, startPoint x: 277, startPoint y: 52, endPoint x: 342, endPoint y: 89, distance: 74.5
click at [342, 90] on div "Kura poga uz klaviatūras jānospiež, lai izpildītos darbība A=8+4 ? function Izd…" at bounding box center [394, 88] width 253 height 62
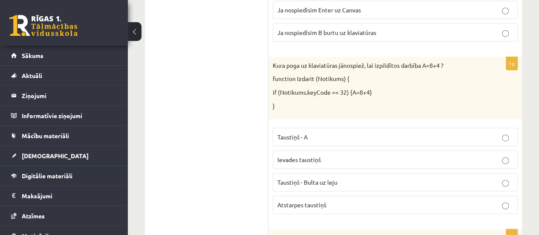
click at [312, 178] on p "Taustiņš - Bulta uz leju" at bounding box center [395, 182] width 236 height 9
click at [311, 155] on span "Ievades taustiņš" at bounding box center [298, 159] width 43 height 8
drag, startPoint x: 323, startPoint y: 187, endPoint x: 307, endPoint y: 166, distance: 26.4
click at [322, 201] on span "Atstarpes taustiņš" at bounding box center [301, 205] width 49 height 8
click at [411, 195] on div "1p Kura poga uz klaviatūras jānospiež, lai izpildītos darbība A=8+4 ? function …" at bounding box center [394, 139] width 253 height 164
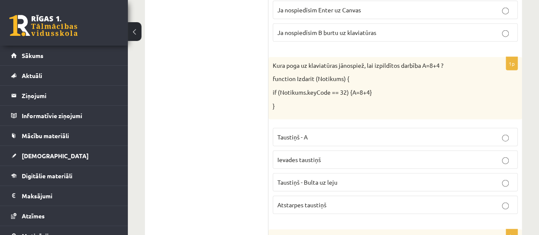
drag, startPoint x: 404, startPoint y: 185, endPoint x: 398, endPoint y: 179, distance: 7.8
click at [403, 200] on p "Atstarpes taustiņš" at bounding box center [395, 204] width 236 height 9
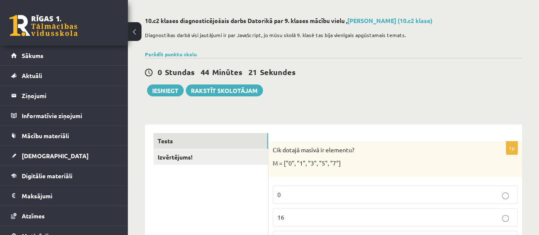
scroll to position [0, 0]
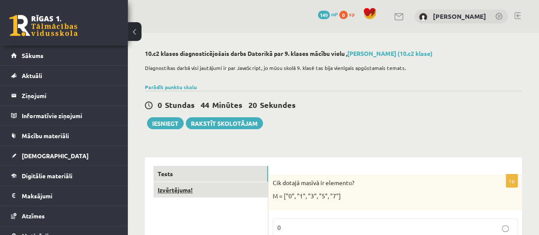
click at [256, 182] on link "Izvērtējums!" at bounding box center [210, 190] width 115 height 16
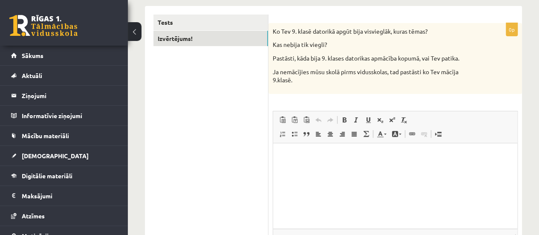
scroll to position [128, 0]
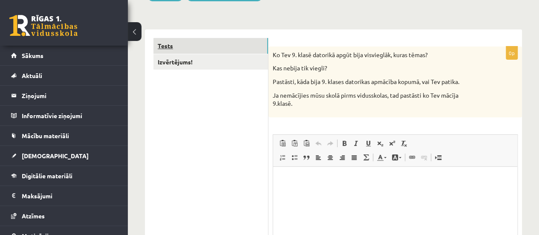
click at [231, 45] on link "Tests" at bounding box center [210, 46] width 115 height 16
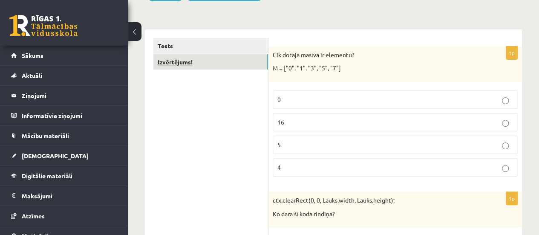
click at [208, 60] on link "Izvērtējums!" at bounding box center [210, 62] width 115 height 16
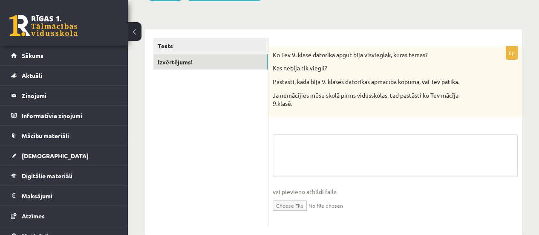
click at [387, 142] on textarea at bounding box center [395, 155] width 245 height 43
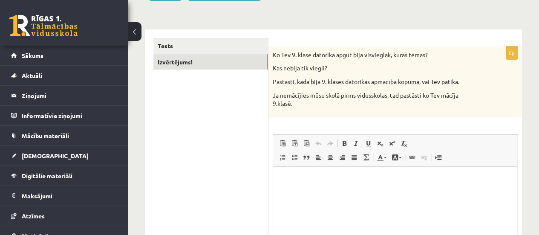
scroll to position [0, 0]
click at [303, 178] on p "Bagātinātā teksta redaktors, wiswyg-editor-user-answer-47363759731440" at bounding box center [395, 179] width 227 height 9
click at [278, 177] on html "**********" at bounding box center [395, 179] width 244 height 26
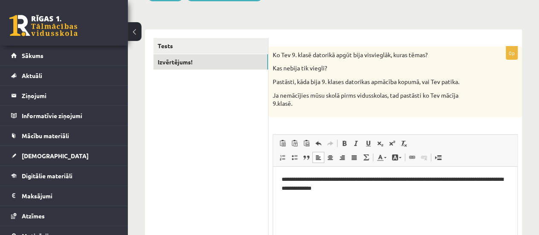
click at [451, 179] on p "**********" at bounding box center [395, 184] width 227 height 18
click at [468, 176] on p "**********" at bounding box center [395, 184] width 227 height 18
click at [460, 179] on p "**********" at bounding box center [395, 184] width 227 height 18
click at [469, 176] on p "**********" at bounding box center [395, 184] width 227 height 18
click at [480, 180] on p "**********" at bounding box center [395, 184] width 227 height 18
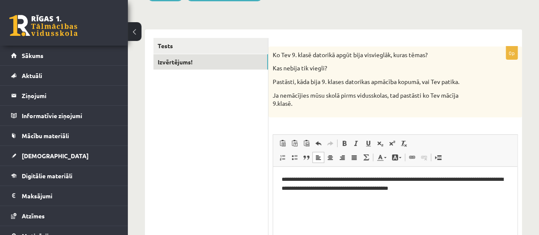
click at [482, 179] on p "**********" at bounding box center [395, 184] width 227 height 18
click at [485, 179] on p "**********" at bounding box center [395, 184] width 227 height 18
click at [489, 179] on p "**********" at bounding box center [395, 184] width 227 height 18
click at [480, 177] on p "**********" at bounding box center [395, 184] width 227 height 18
drag, startPoint x: 288, startPoint y: 186, endPoint x: 299, endPoint y: 190, distance: 11.5
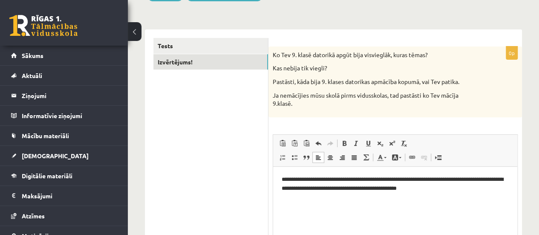
click at [290, 186] on p "**********" at bounding box center [395, 184] width 227 height 18
click at [298, 188] on p "**********" at bounding box center [395, 184] width 227 height 18
click at [469, 190] on p "**********" at bounding box center [395, 184] width 227 height 18
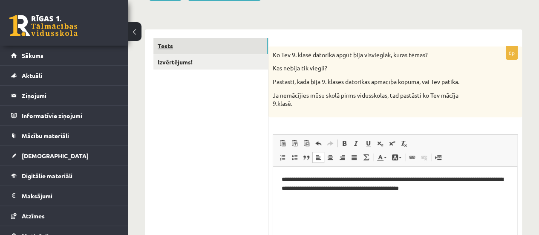
click at [264, 42] on link "Tests" at bounding box center [210, 46] width 115 height 16
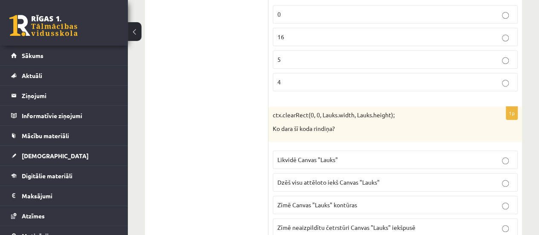
scroll to position [43, 0]
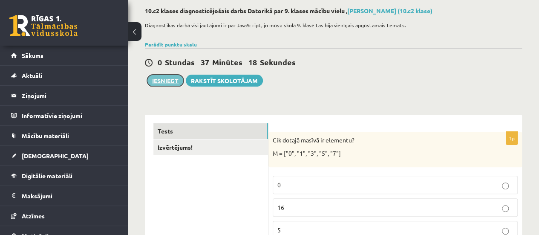
click at [170, 78] on button "Iesniegt" at bounding box center [165, 81] width 37 height 12
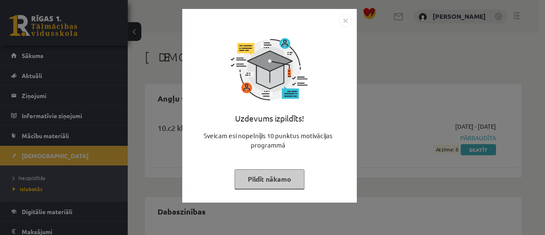
click at [346, 18] on img "Close" at bounding box center [345, 20] width 13 height 13
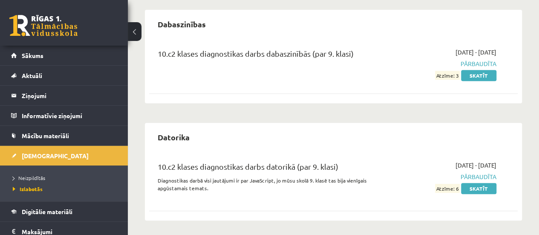
scroll to position [189, 0]
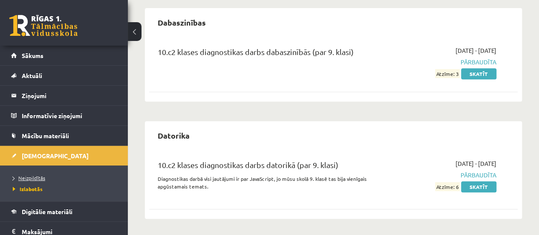
click at [52, 179] on link "Neizpildītās" at bounding box center [66, 178] width 107 height 8
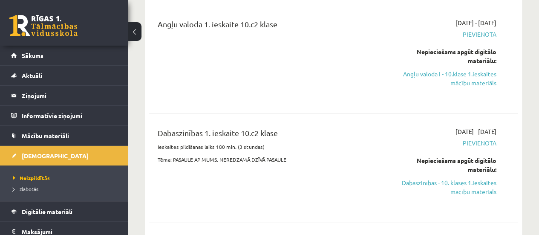
scroll to position [61, 0]
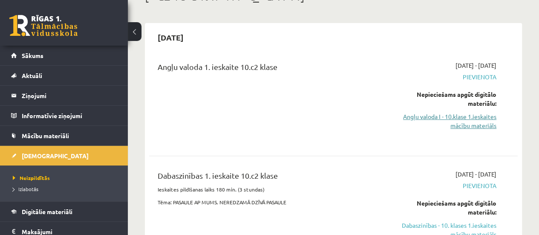
click at [478, 116] on link "Angļu valoda I - 10.klase 1.ieskaites mācību materiāls" at bounding box center [444, 121] width 104 height 18
click at [483, 128] on link "Angļu valoda I - 10.klase 1.ieskaites mācību materiāls" at bounding box center [444, 121] width 104 height 18
